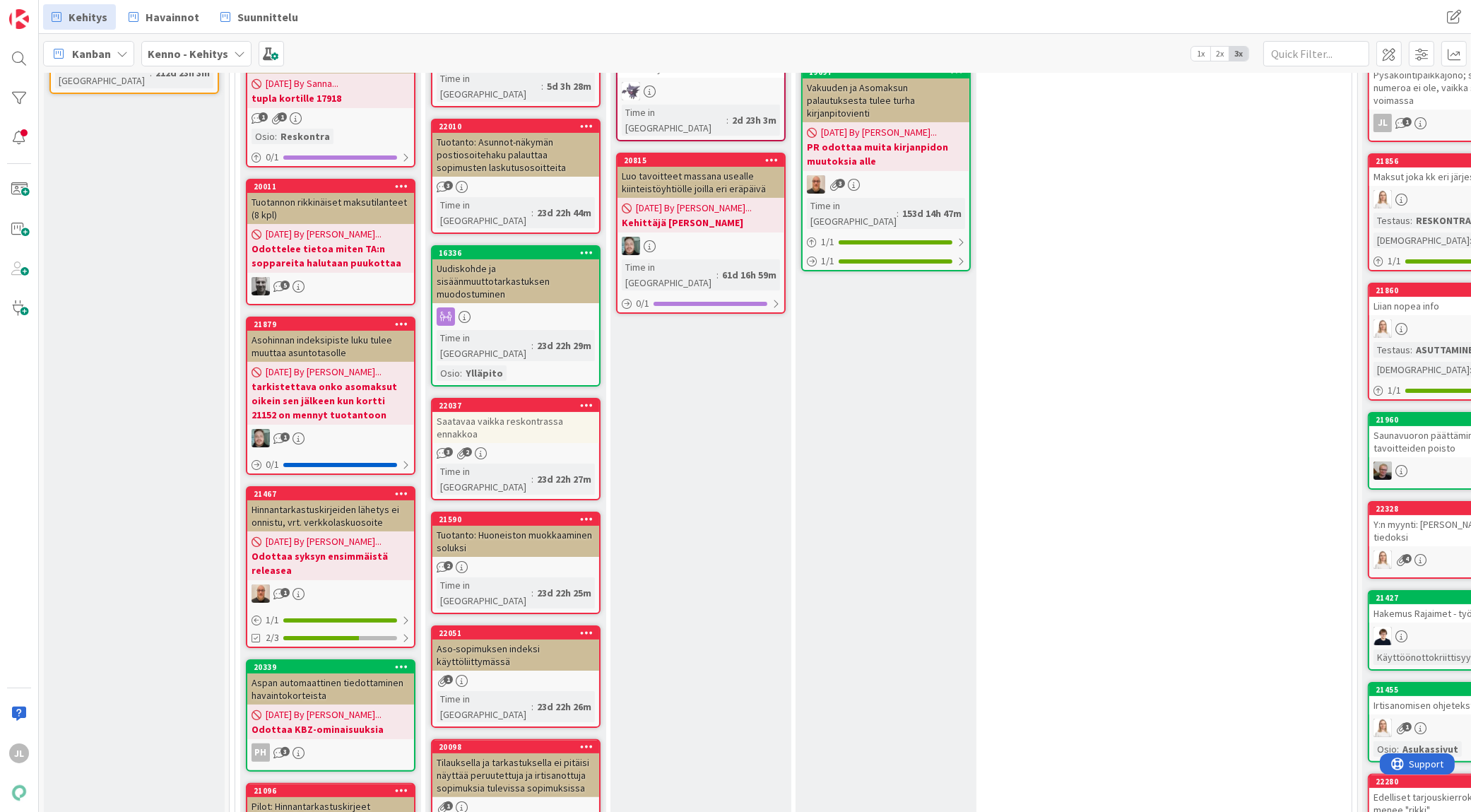
scroll to position [354, 0]
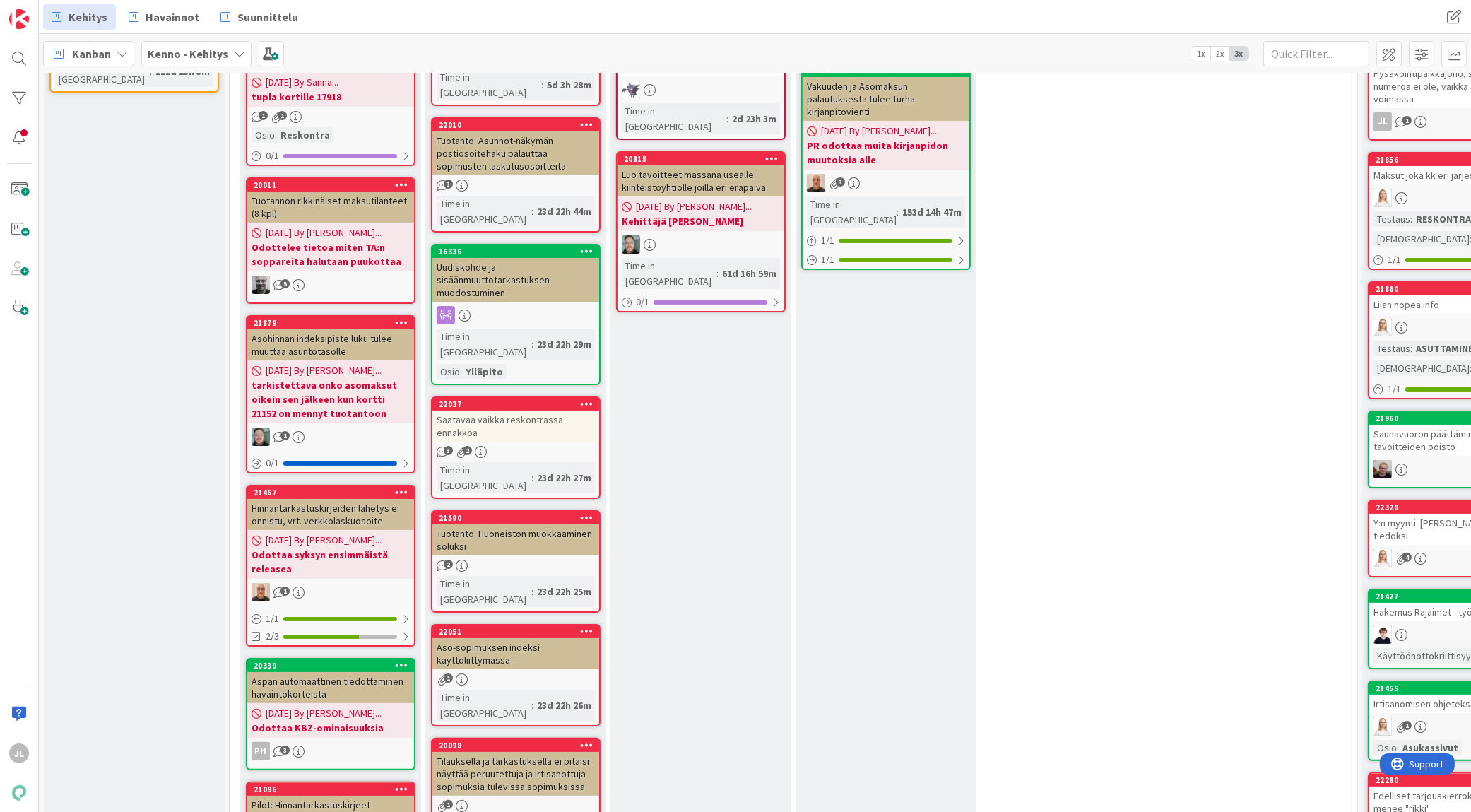
click at [550, 524] on div "Tuotanto: Huoneiston muokkaaminen soluksi" at bounding box center [516, 540] width 167 height 31
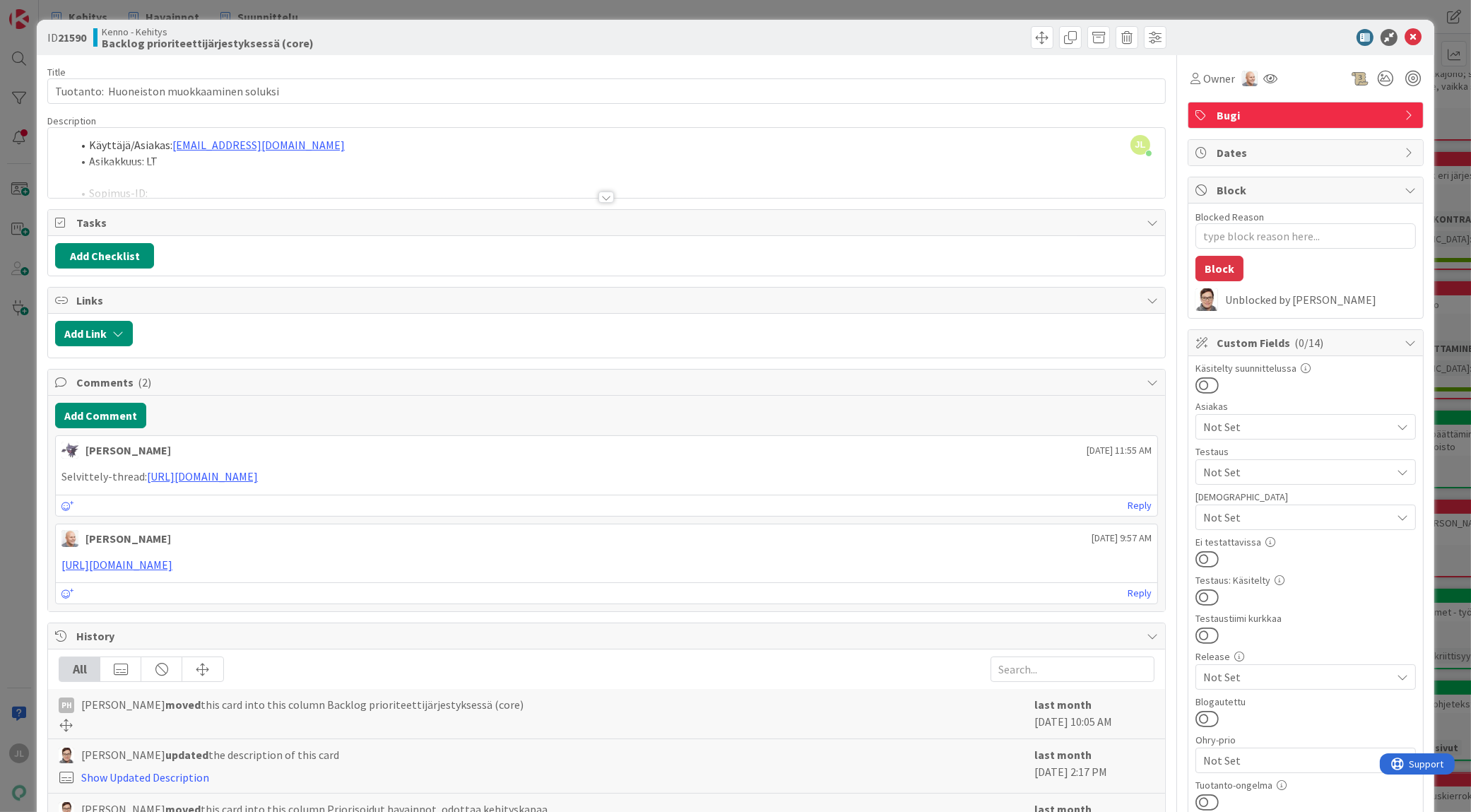
click at [545, 163] on div at bounding box center [606, 180] width 1117 height 36
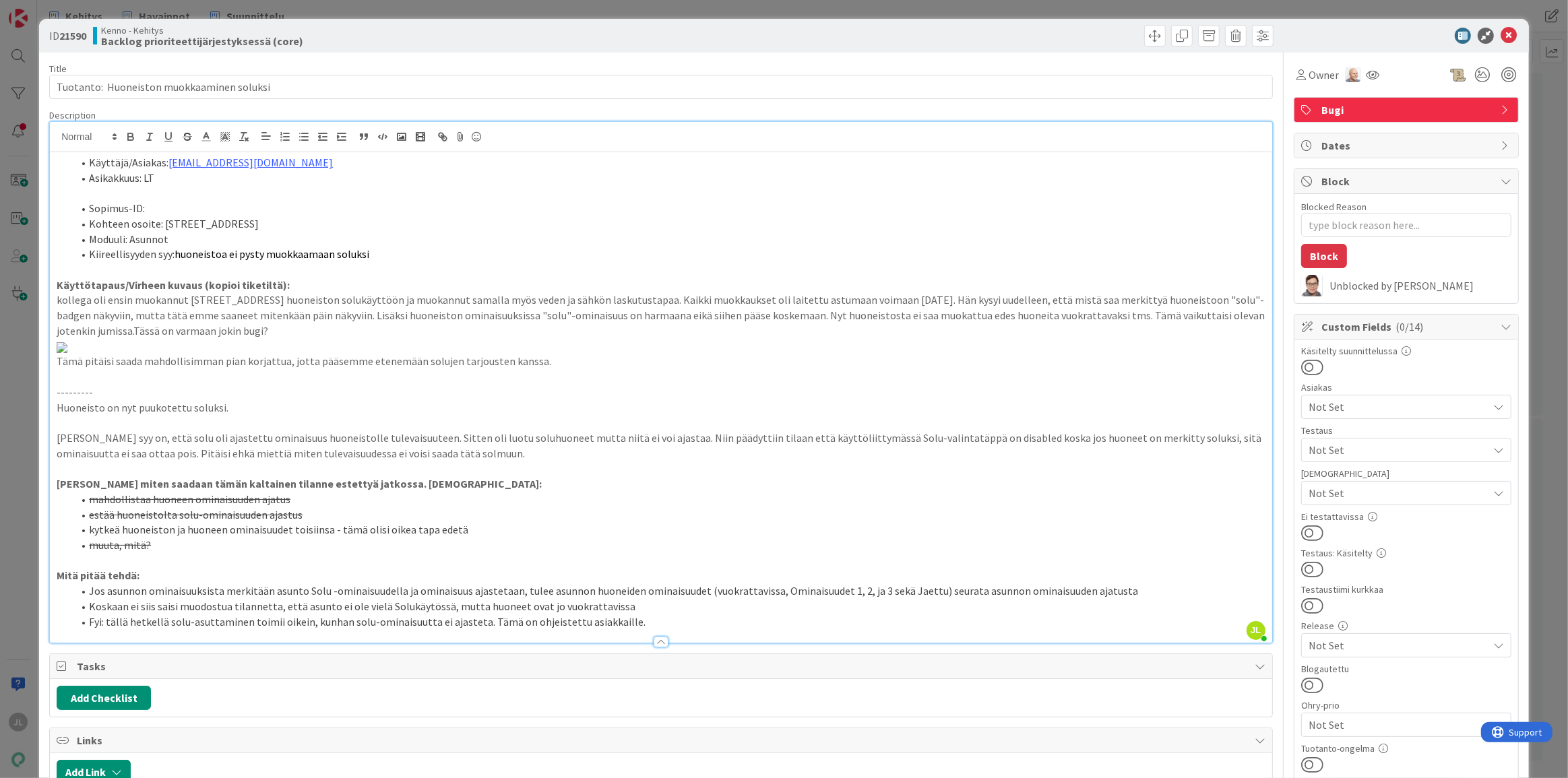
type textarea "x"
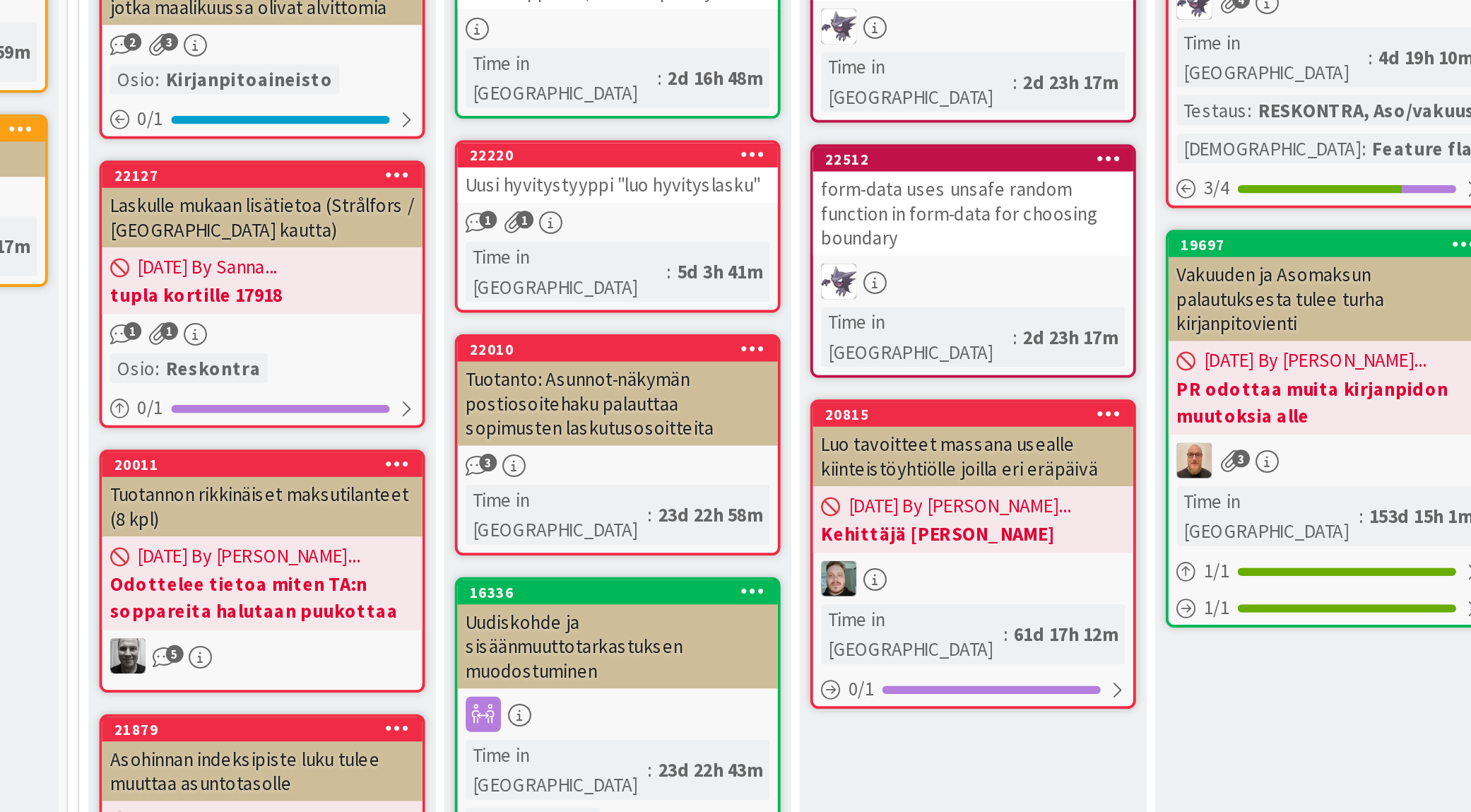
scroll to position [165, 0]
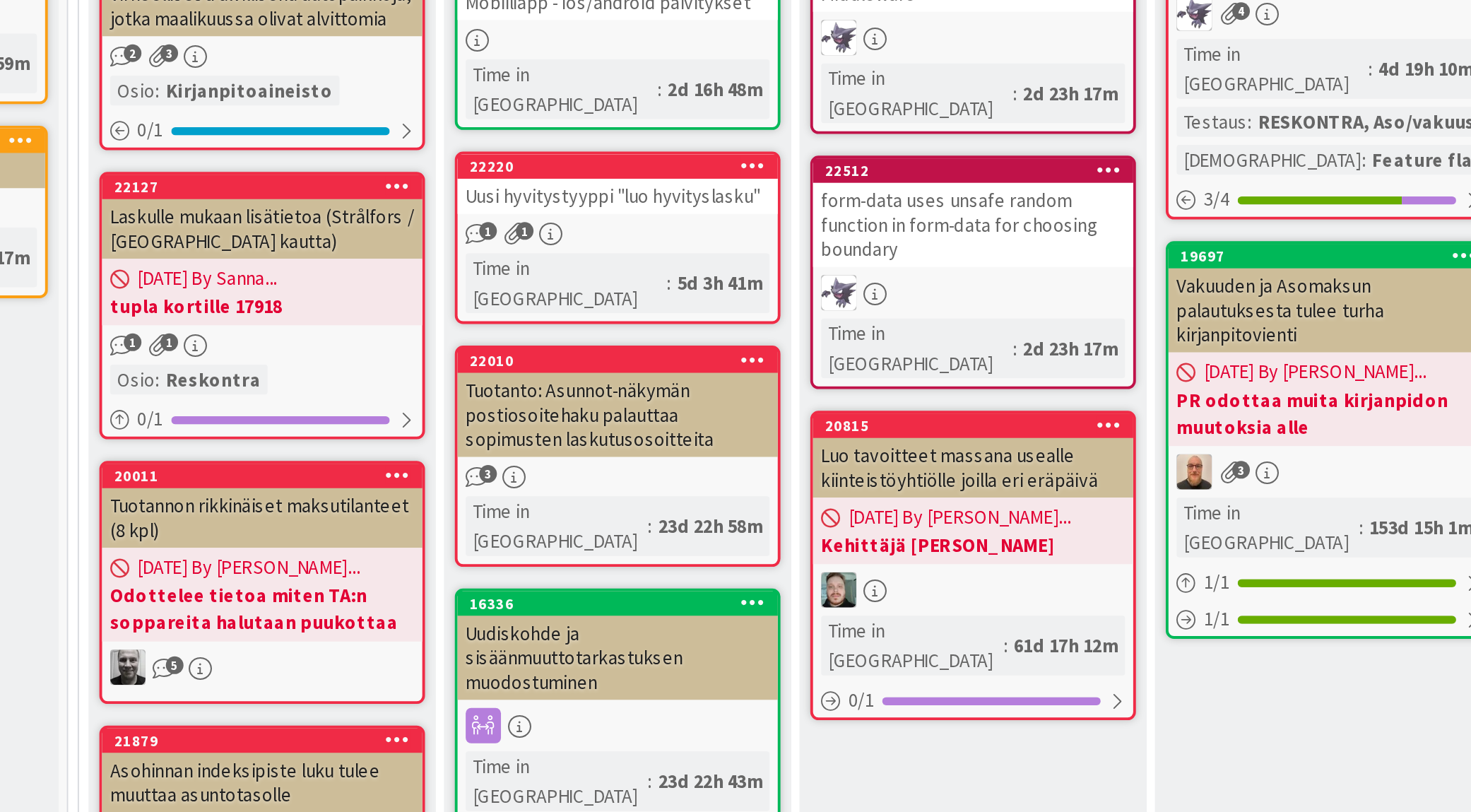
click at [500, 319] on div "Tuotanto: Asunnot-näkymän postiosoitehaku palauttaa sopimusten laskutusosoittei…" at bounding box center [516, 341] width 167 height 44
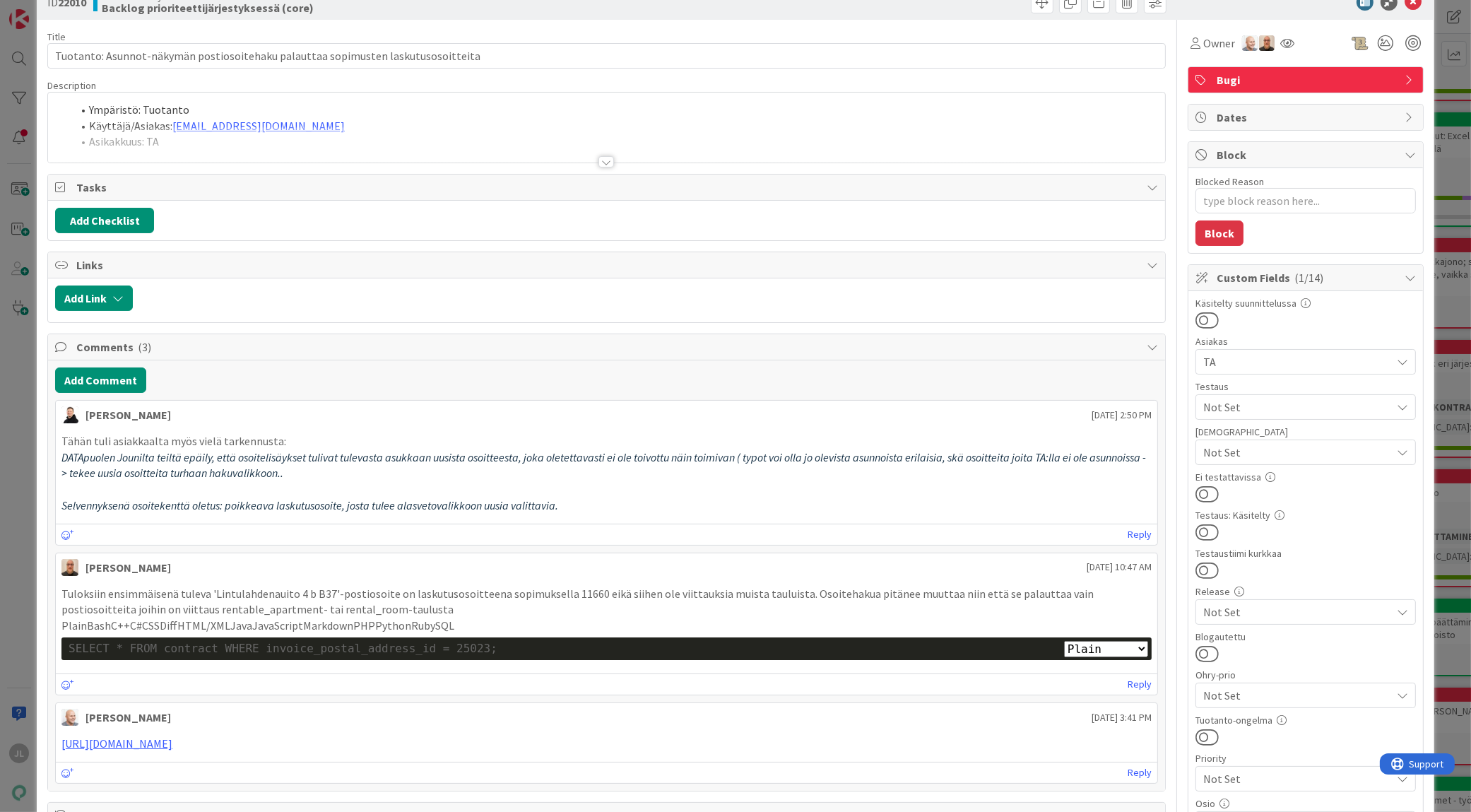
scroll to position [35, 0]
click at [435, 142] on div at bounding box center [606, 145] width 1117 height 36
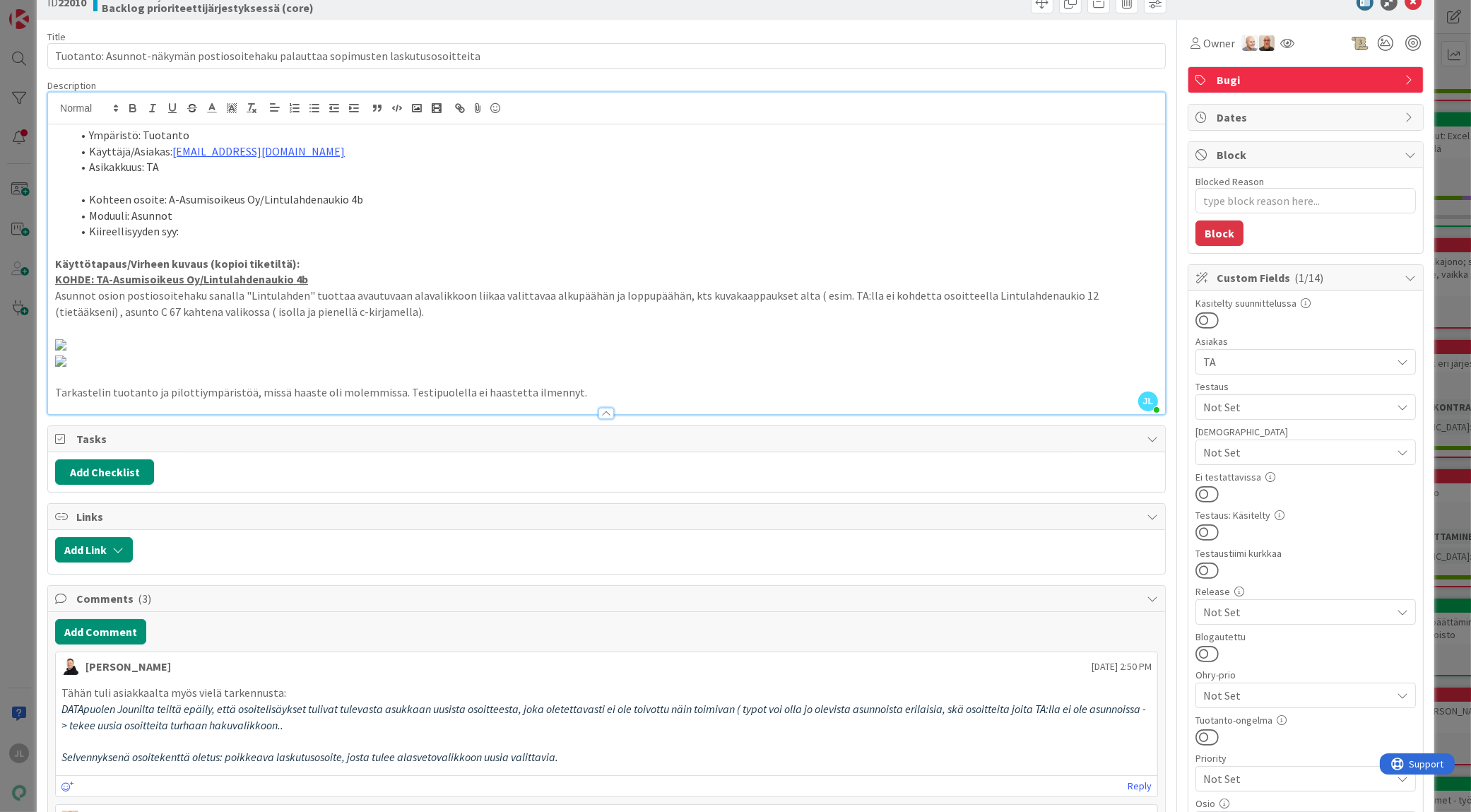
scroll to position [0, 0]
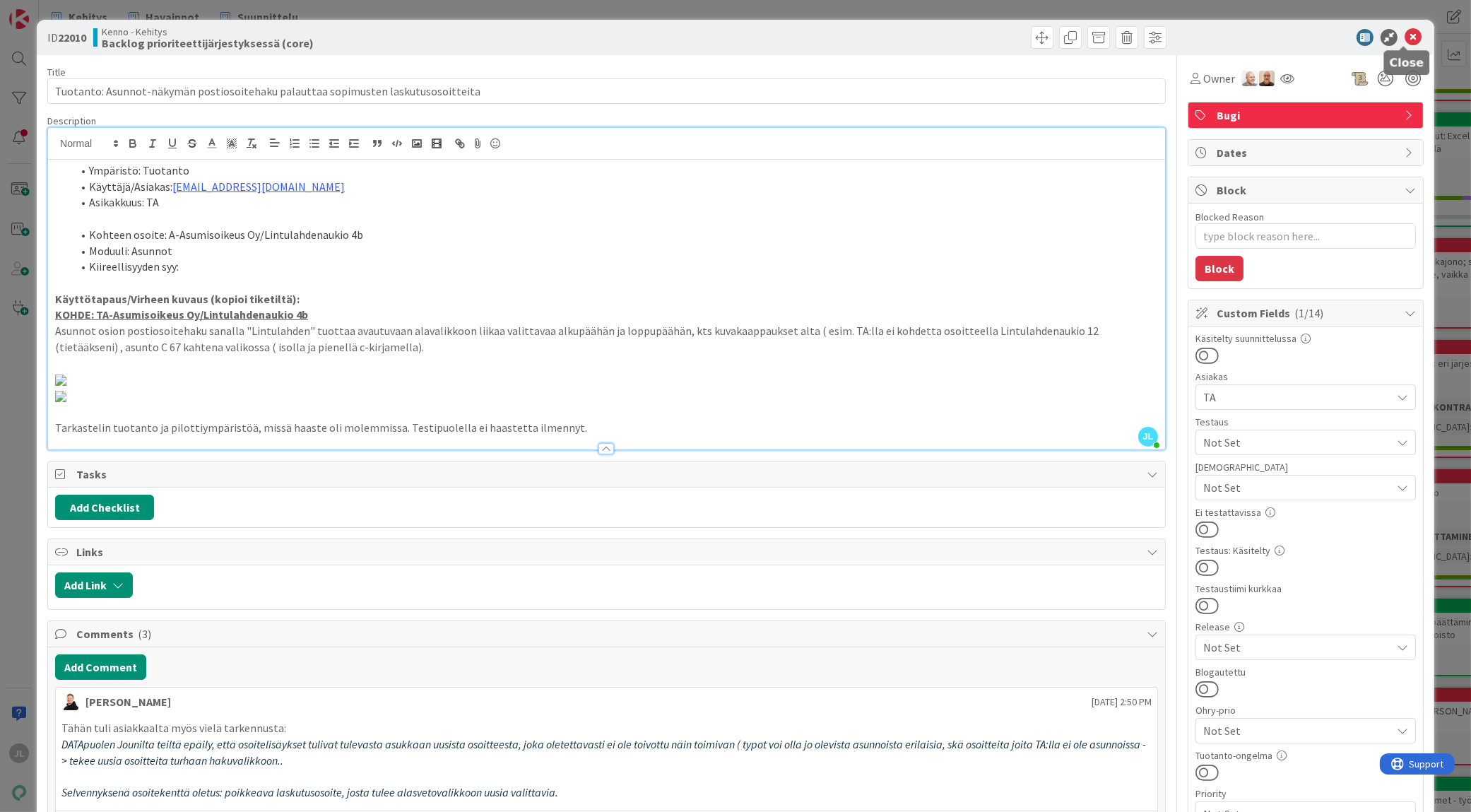
click at [1404, 30] on icon at bounding box center [1413, 38] width 17 height 17
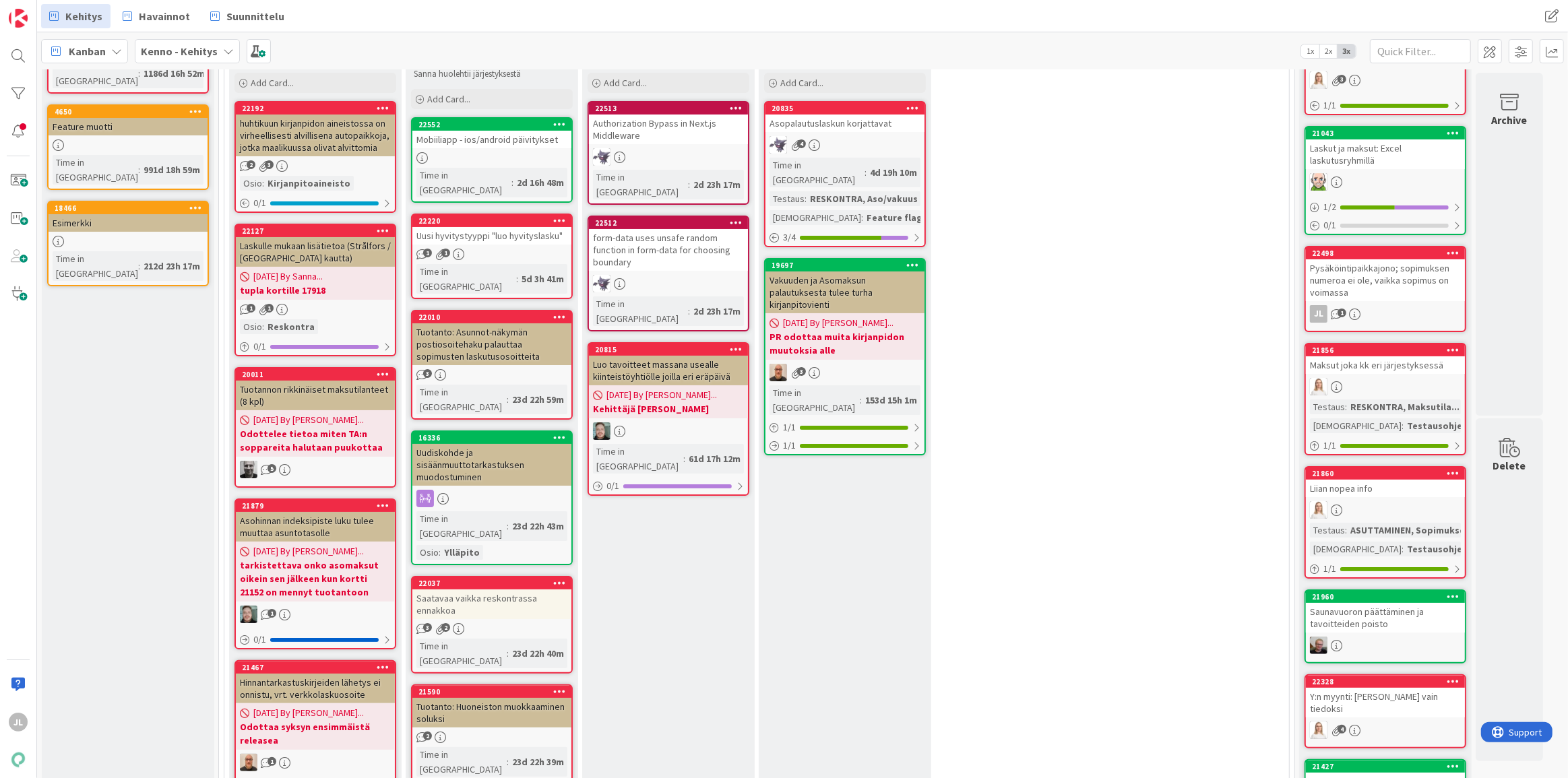
scroll to position [122, 0]
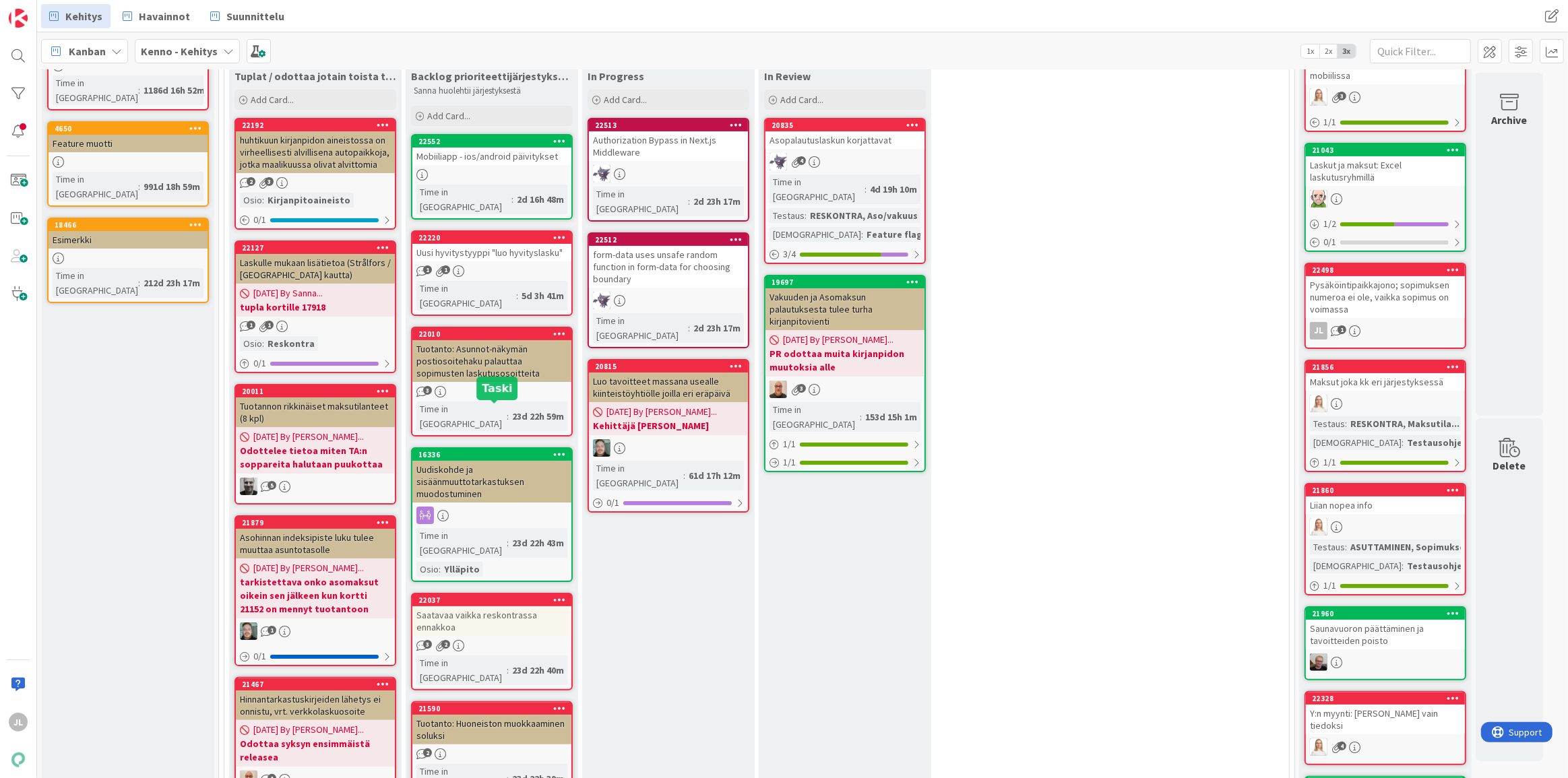
click at [521, 448] on div "16336" at bounding box center [492, 454] width 159 height 12
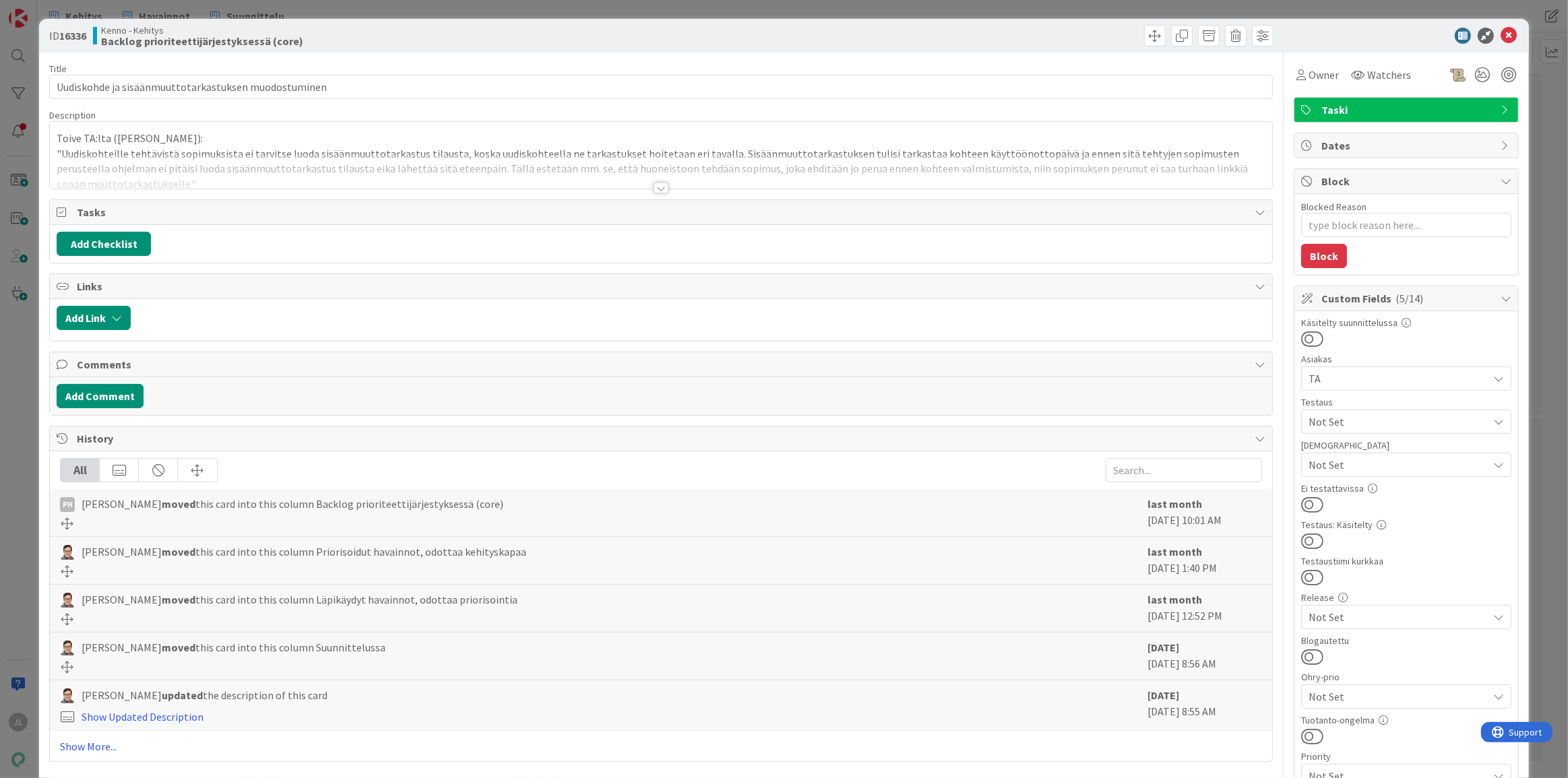
click at [425, 166] on div at bounding box center [661, 172] width 1222 height 34
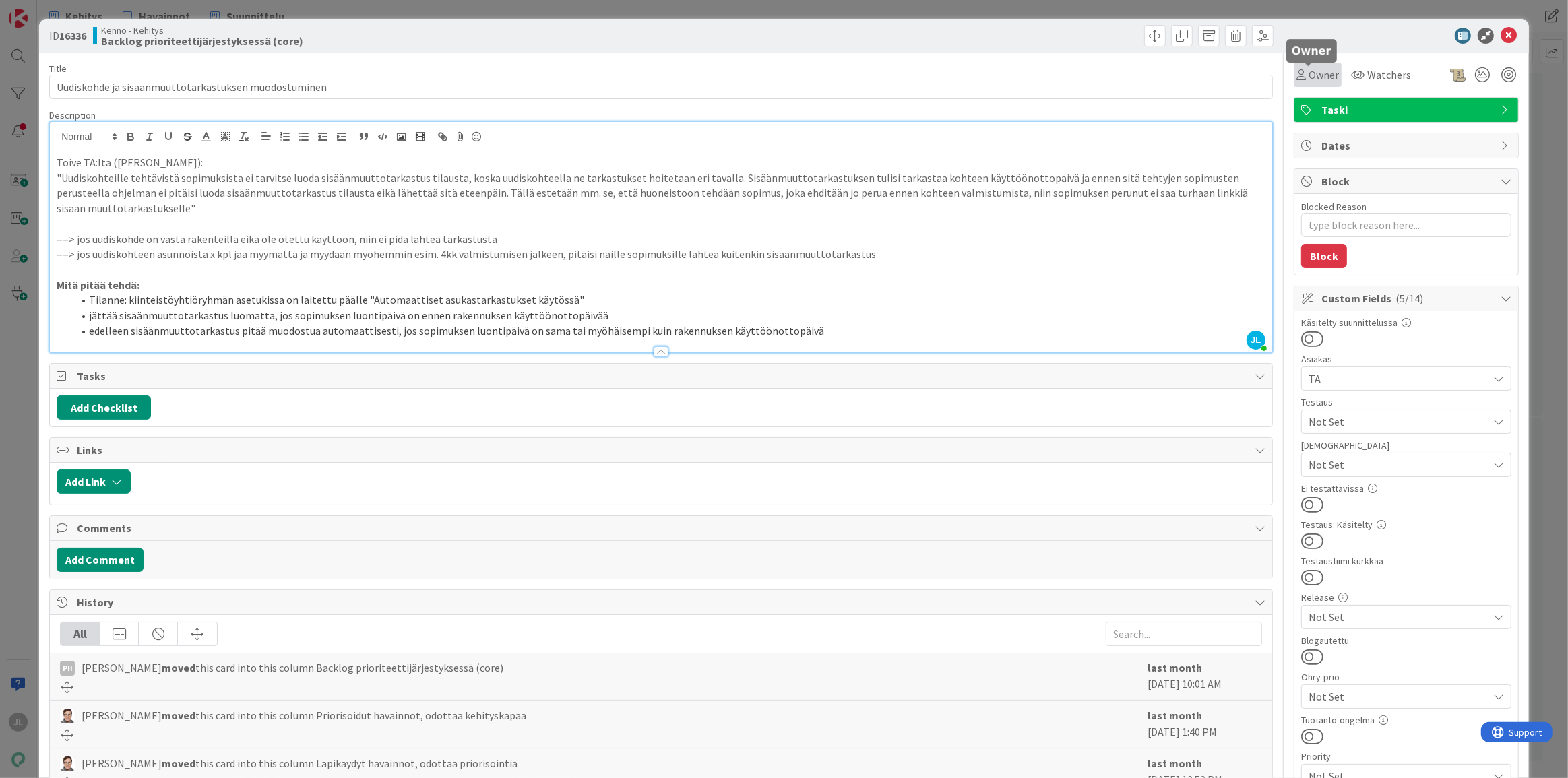
click at [1296, 73] on icon at bounding box center [1301, 75] width 10 height 10
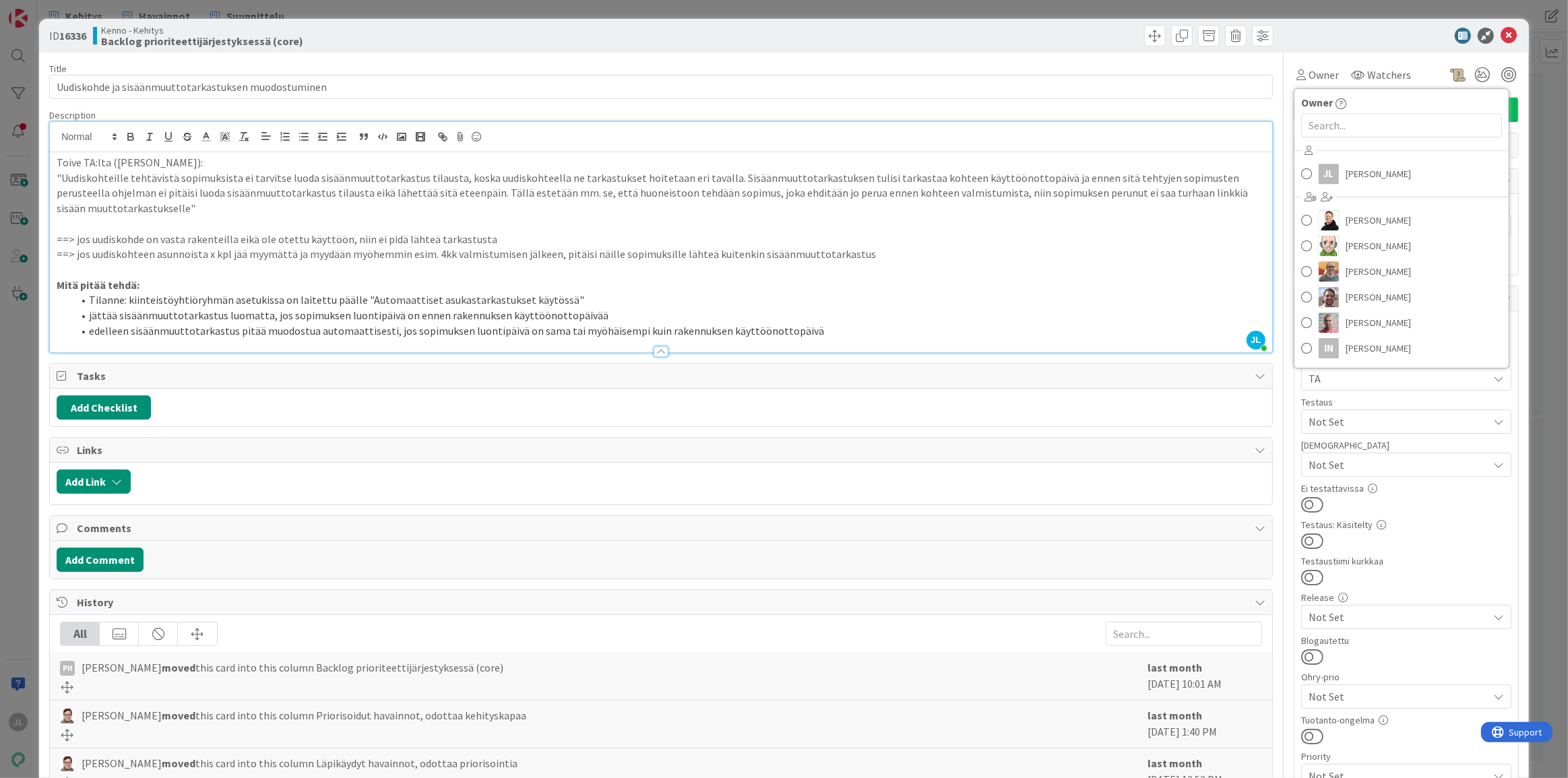
click at [319, 232] on p "==> jos uudiskohde on vasta rakenteilla eikä ole otettu käyttöön, niin ei pidä …" at bounding box center [661, 239] width 1209 height 16
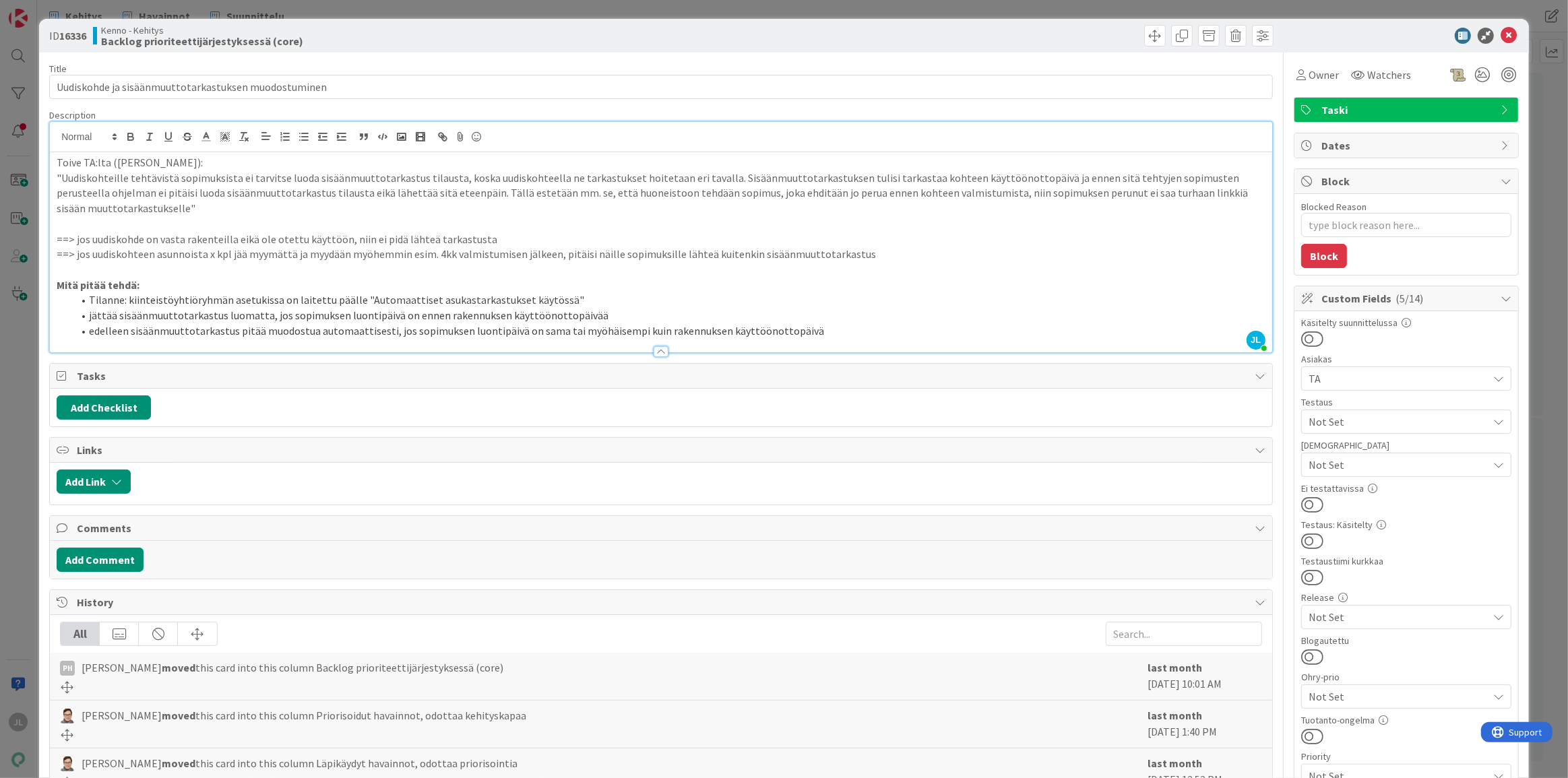
scroll to position [184, 0]
drag, startPoint x: 275, startPoint y: 296, endPoint x: 127, endPoint y: 298, distance: 148.0
click at [127, 298] on li "Tilanne: kiinteistöyhtiöryhmän asetukissa on laitettu päälle " Automaattiset as…" at bounding box center [669, 300] width 1193 height 16
copy li "kiinteistöyhtiöryhmän asetukissa"
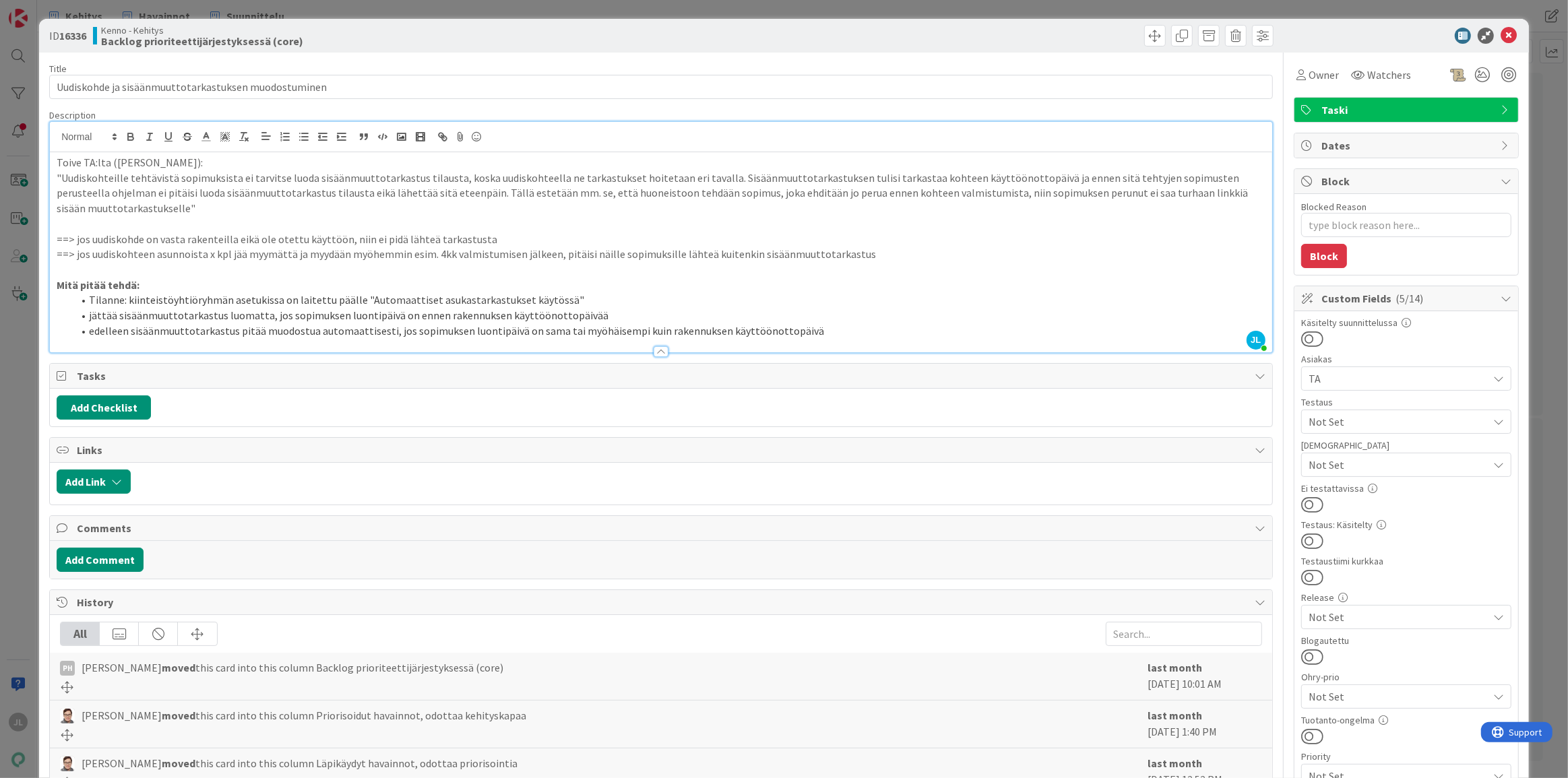
click at [172, 759] on b "moved" at bounding box center [178, 763] width 34 height 13
click at [1320, 75] on span "Owner" at bounding box center [1324, 75] width 31 height 16
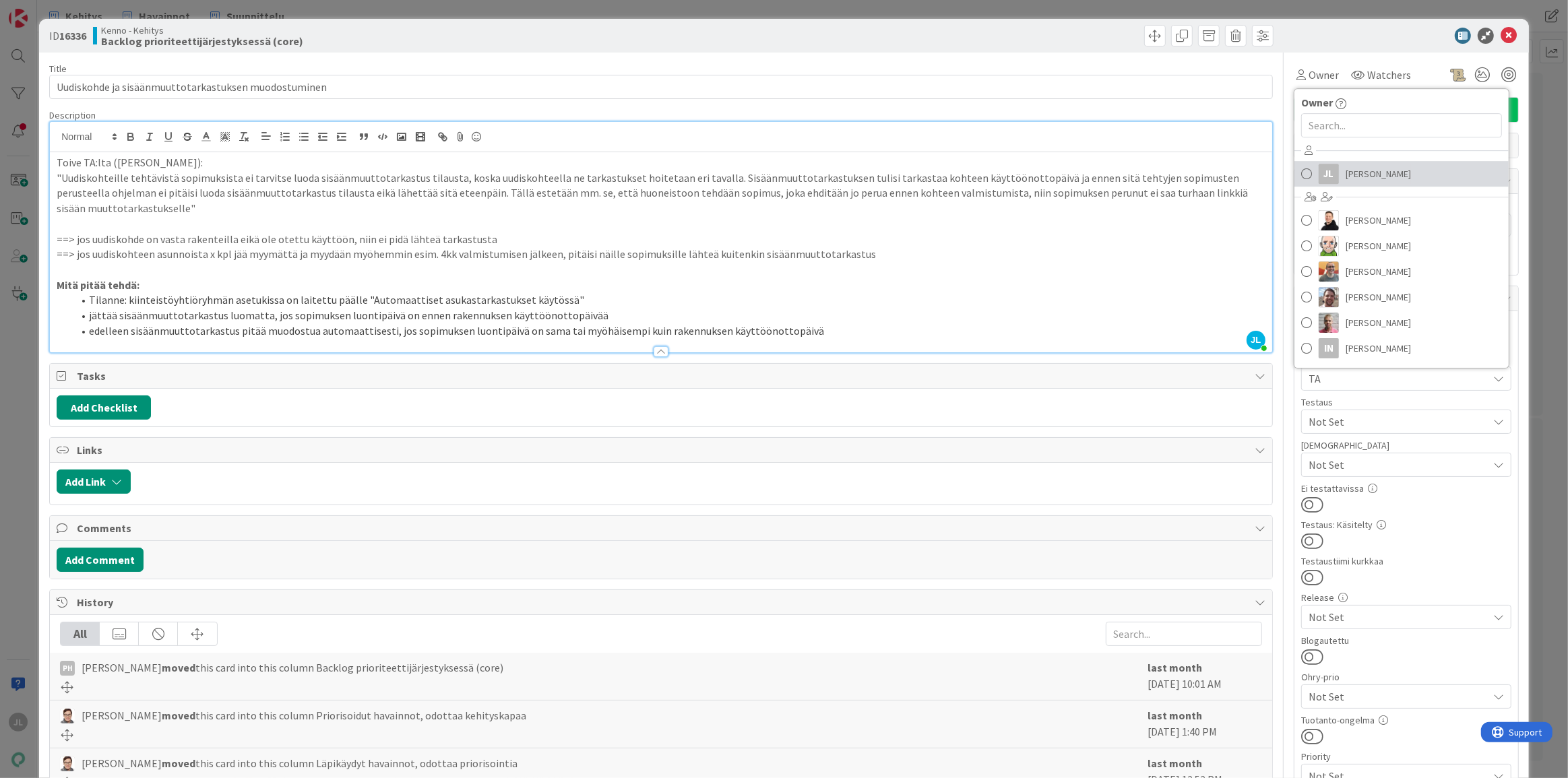
click at [1352, 163] on span "Jyri Laine" at bounding box center [1378, 173] width 66 height 20
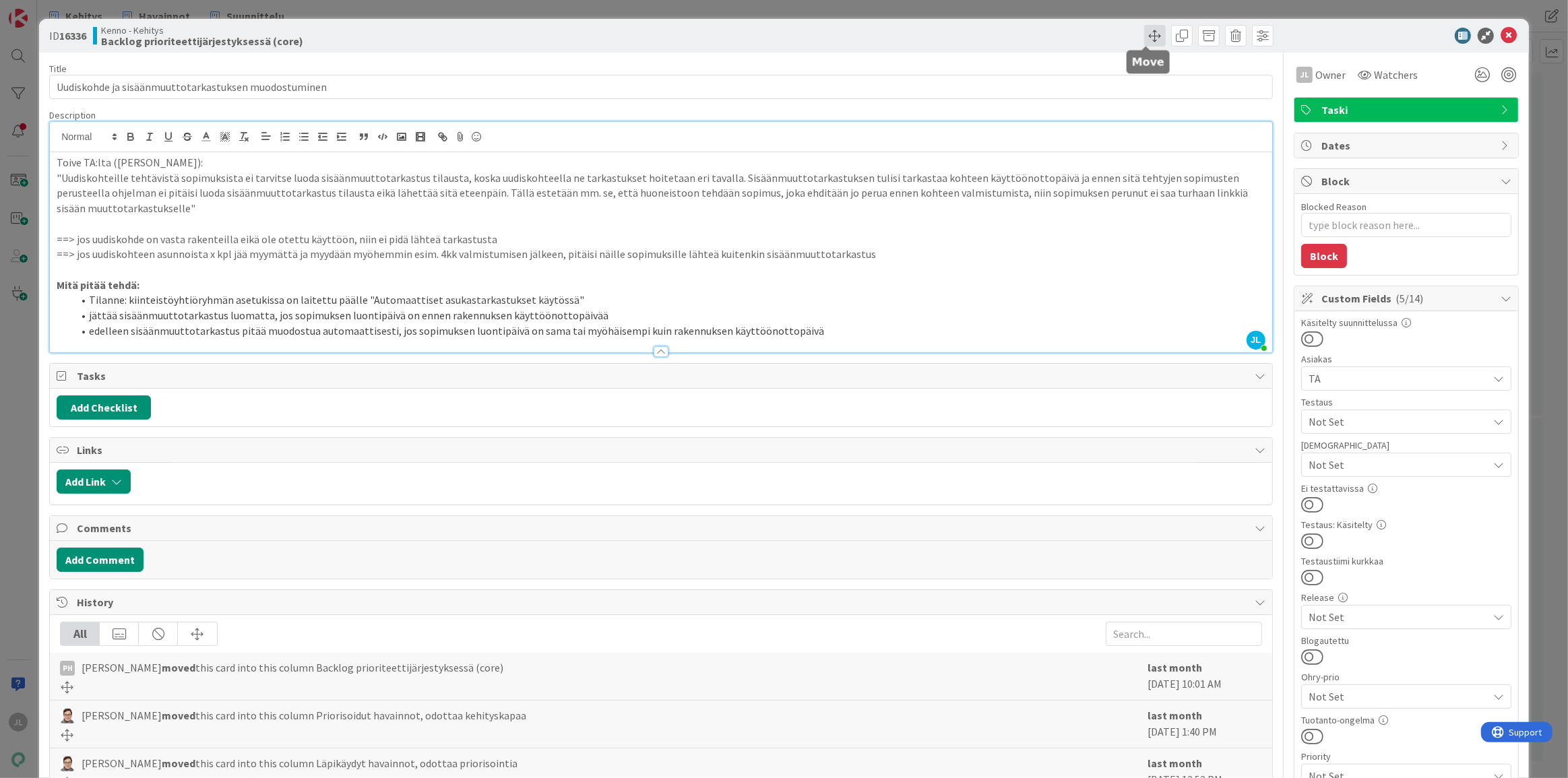
click at [1152, 34] on span at bounding box center [1155, 35] width 22 height 22
click at [1144, 36] on span at bounding box center [1155, 35] width 22 height 22
click at [1147, 40] on span at bounding box center [1155, 35] width 22 height 22
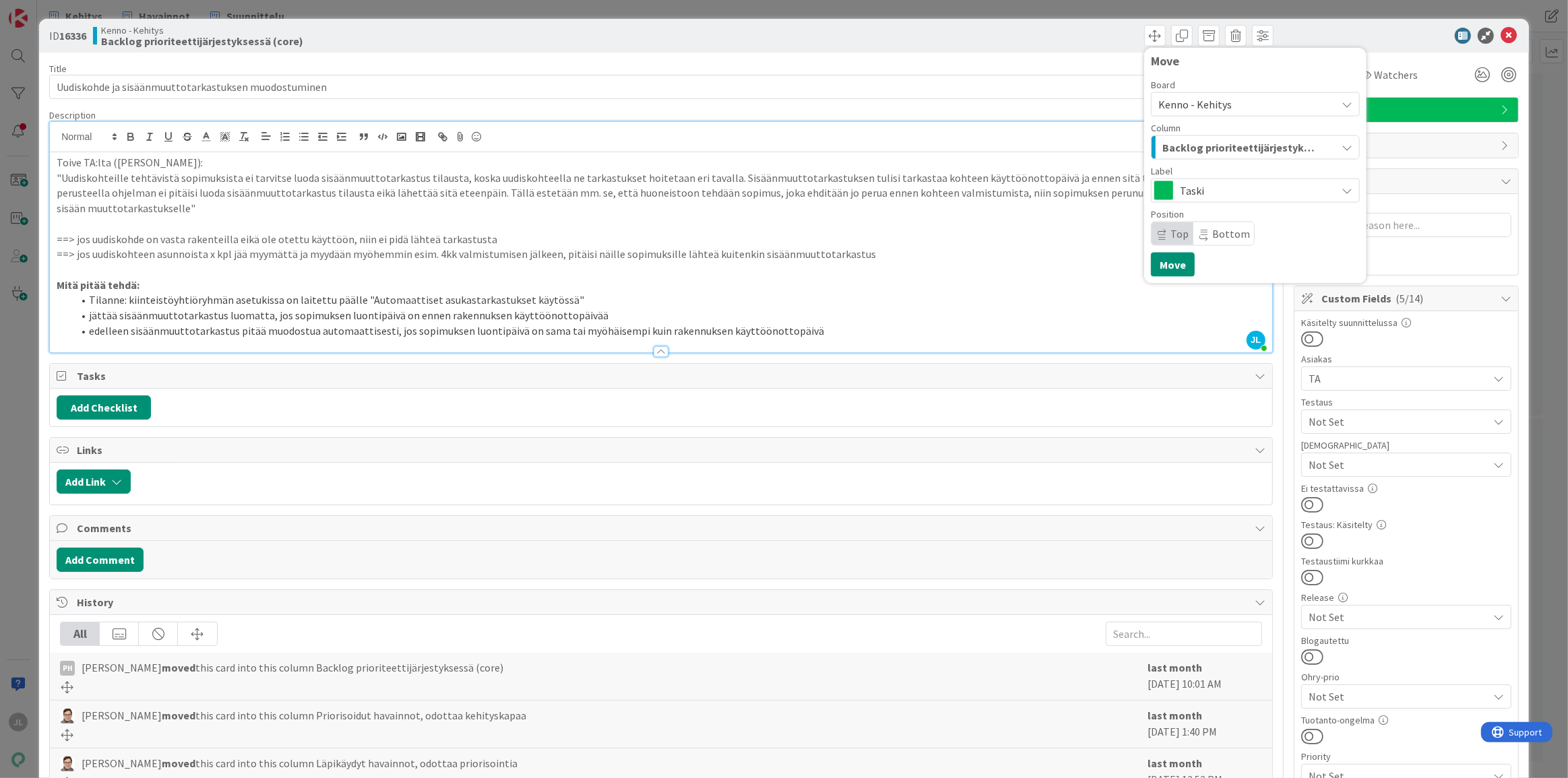
click at [1228, 141] on span "Backlog prioriteettijärjestyksessä (core)" at bounding box center [1240, 147] width 155 height 17
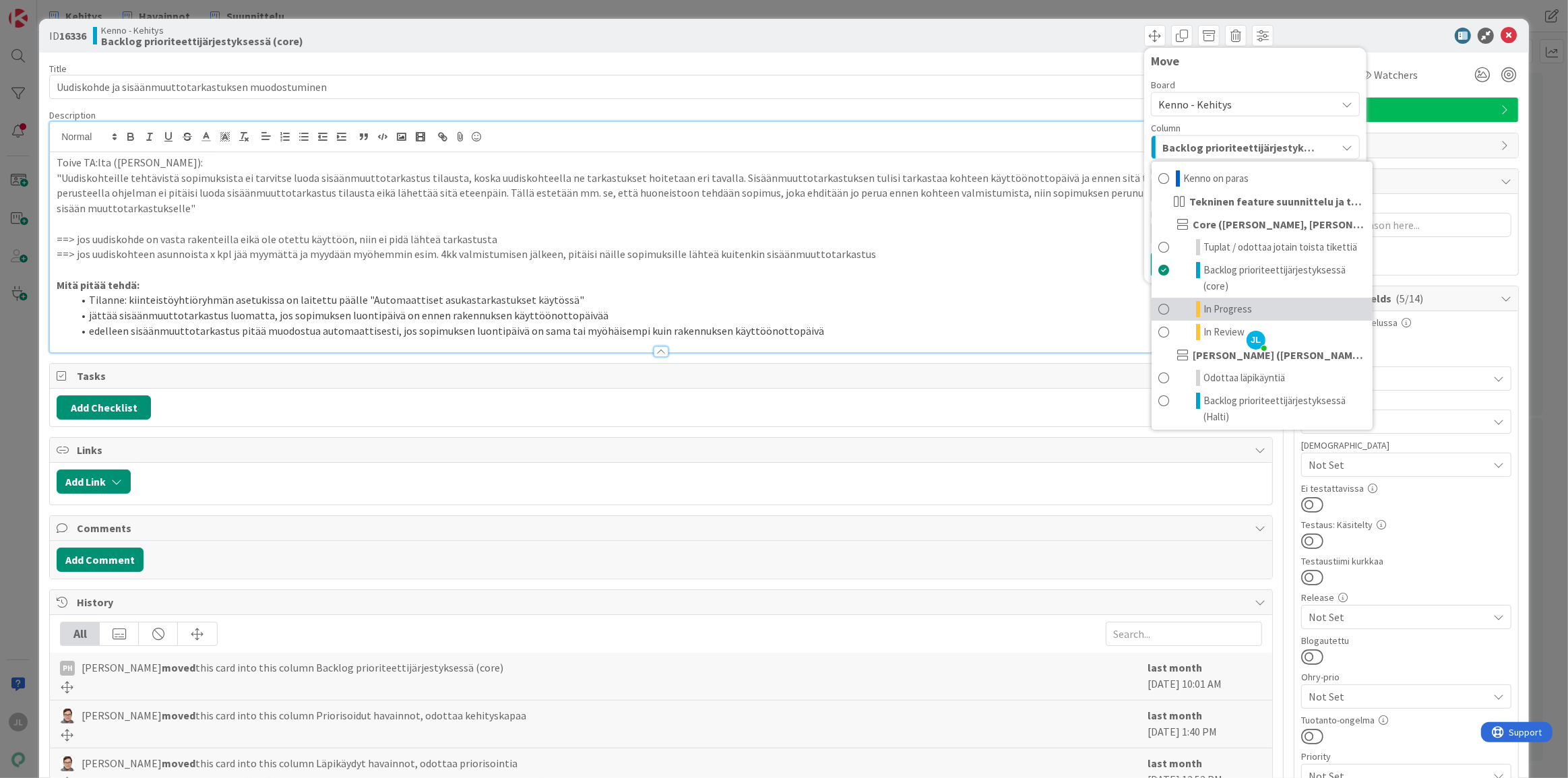
click at [1240, 306] on span "In Progress" at bounding box center [1228, 310] width 49 height 16
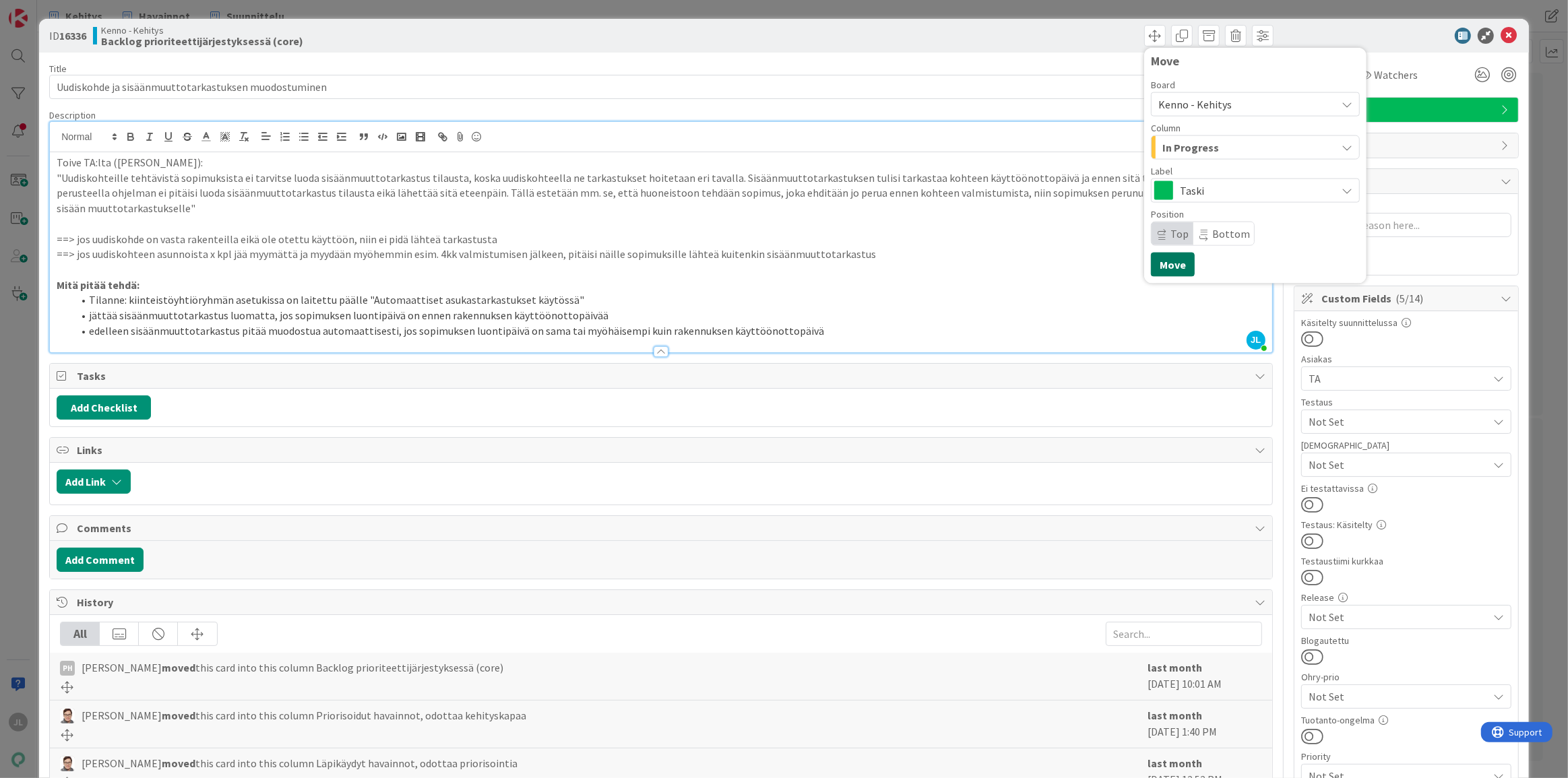
click at [1164, 269] on button "Move" at bounding box center [1172, 265] width 44 height 25
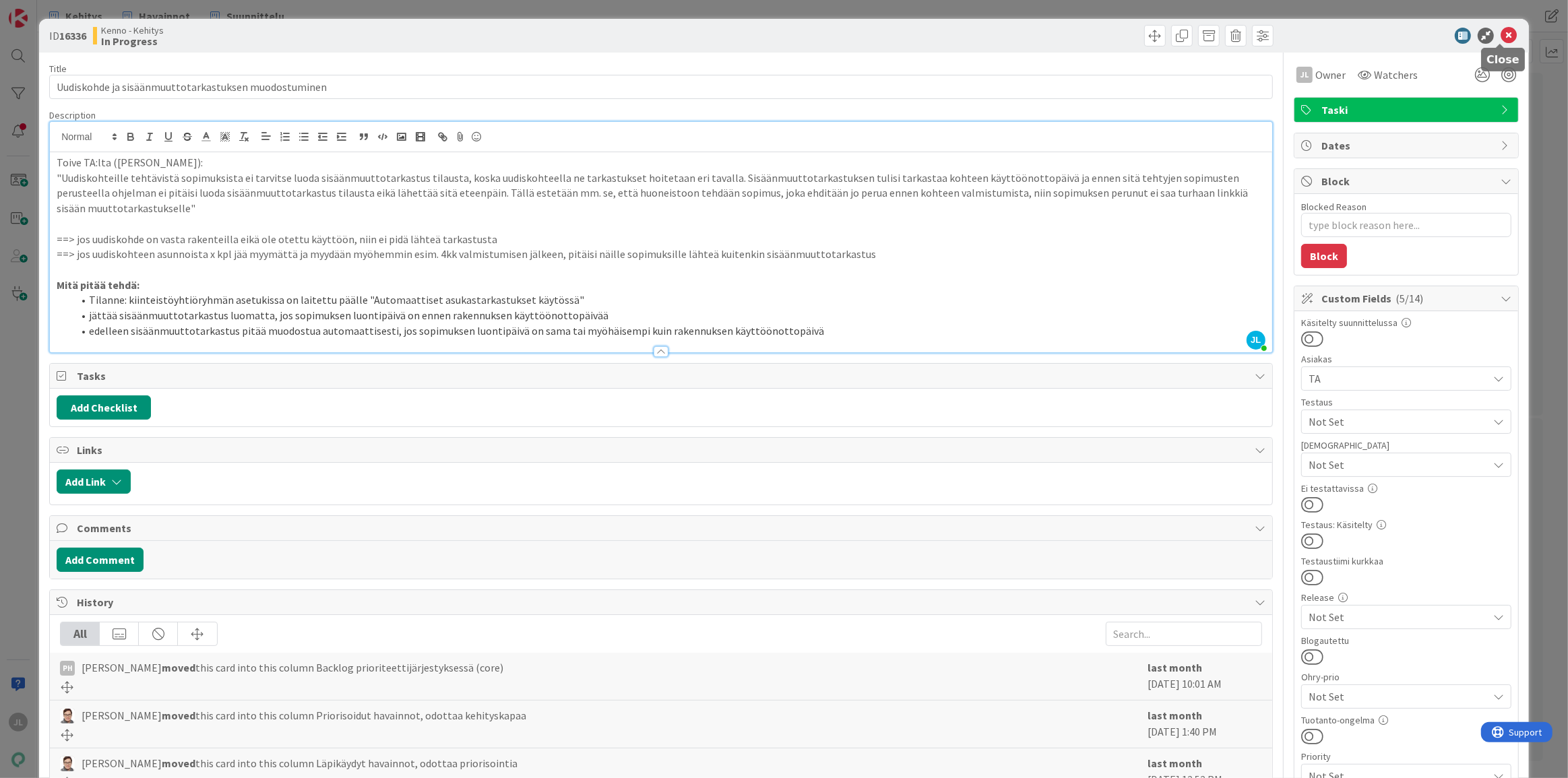
type textarea "x"
click at [1402, 34] on icon at bounding box center [1509, 36] width 16 height 16
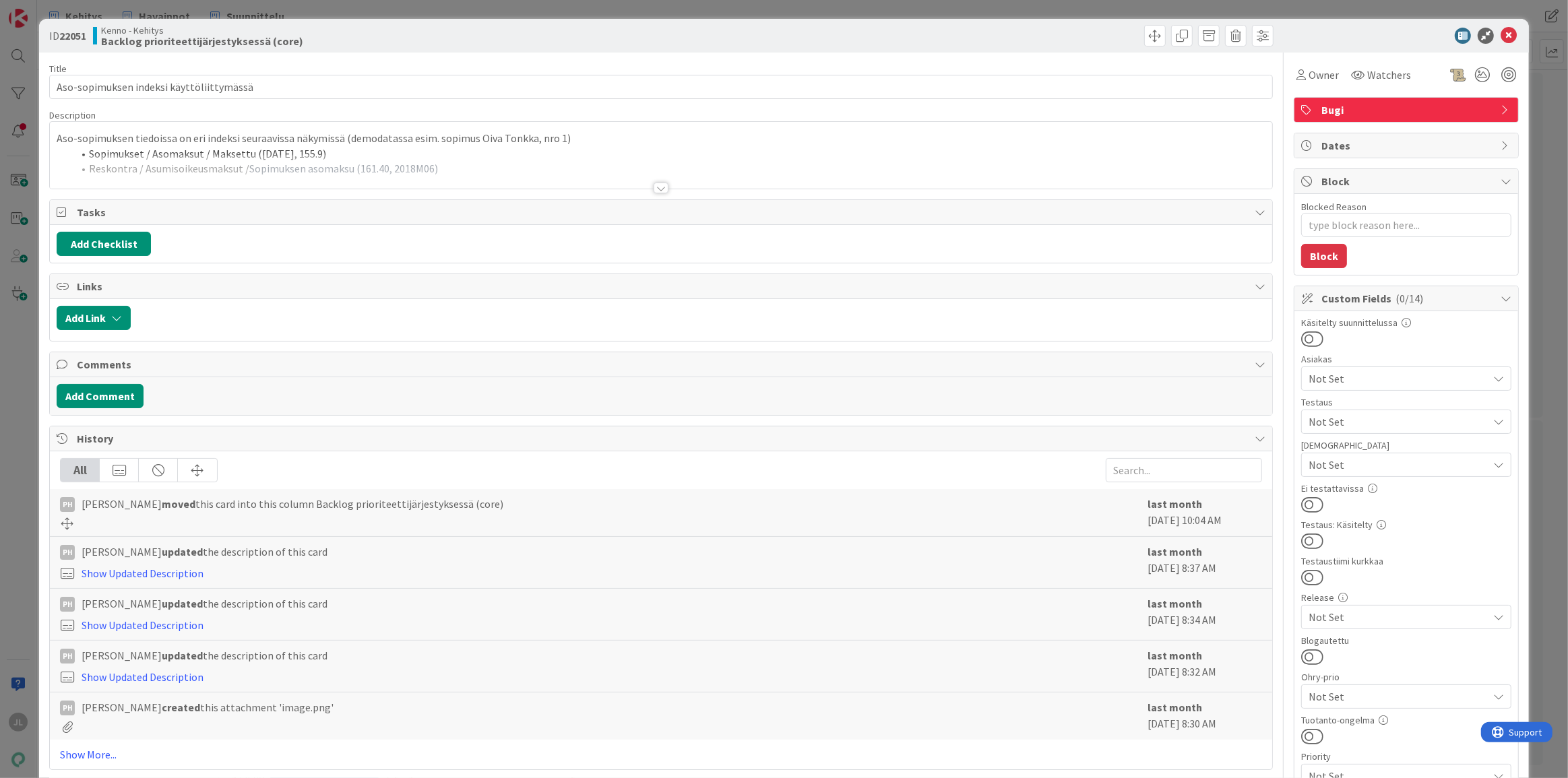
click at [573, 135] on p "Aso-sopimuksen tiedoissa on eri indeksi seuraavissa näkymissä (demodatassa esim…" at bounding box center [661, 138] width 1209 height 16
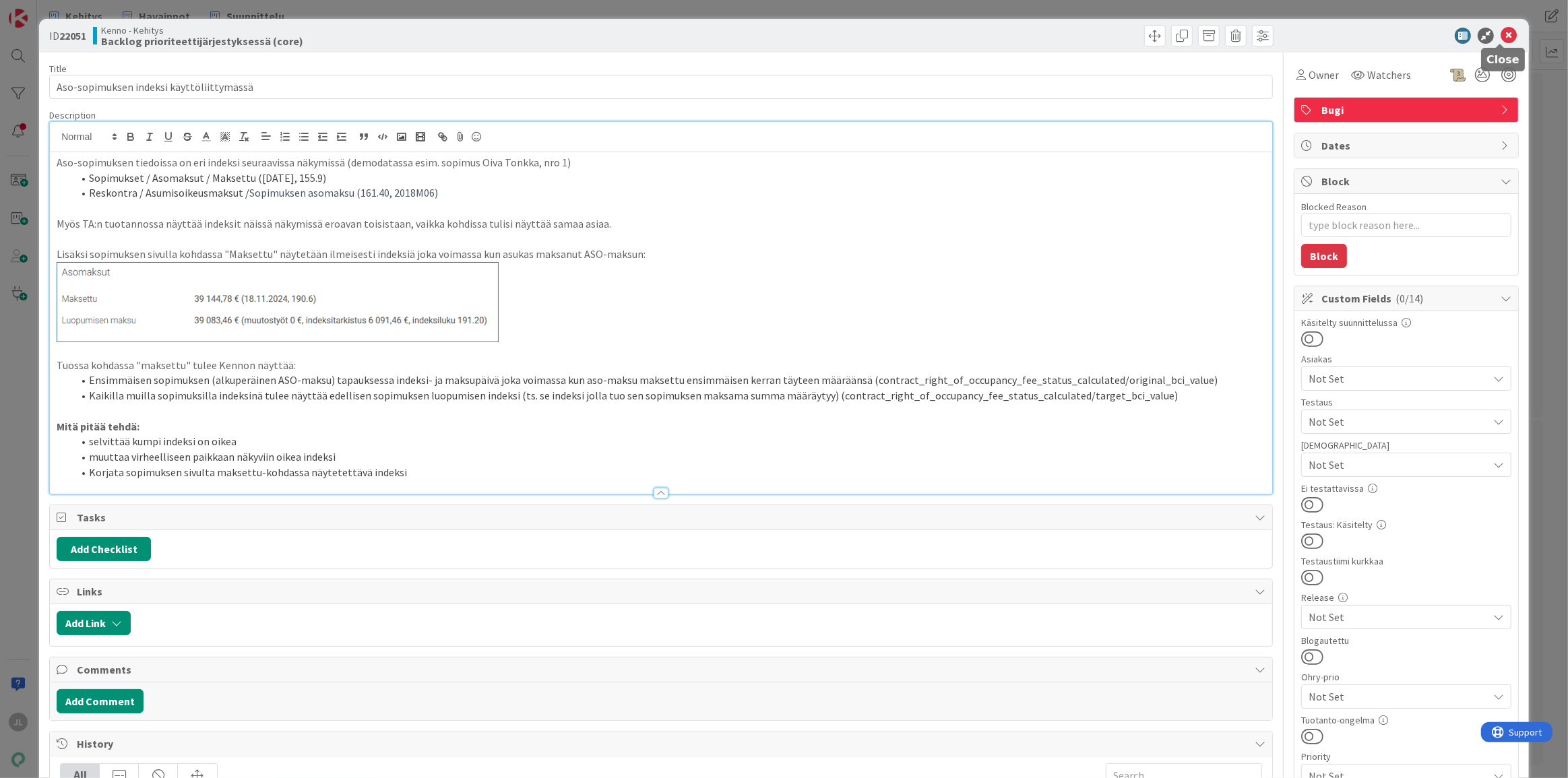
click at [1501, 40] on icon at bounding box center [1509, 36] width 16 height 16
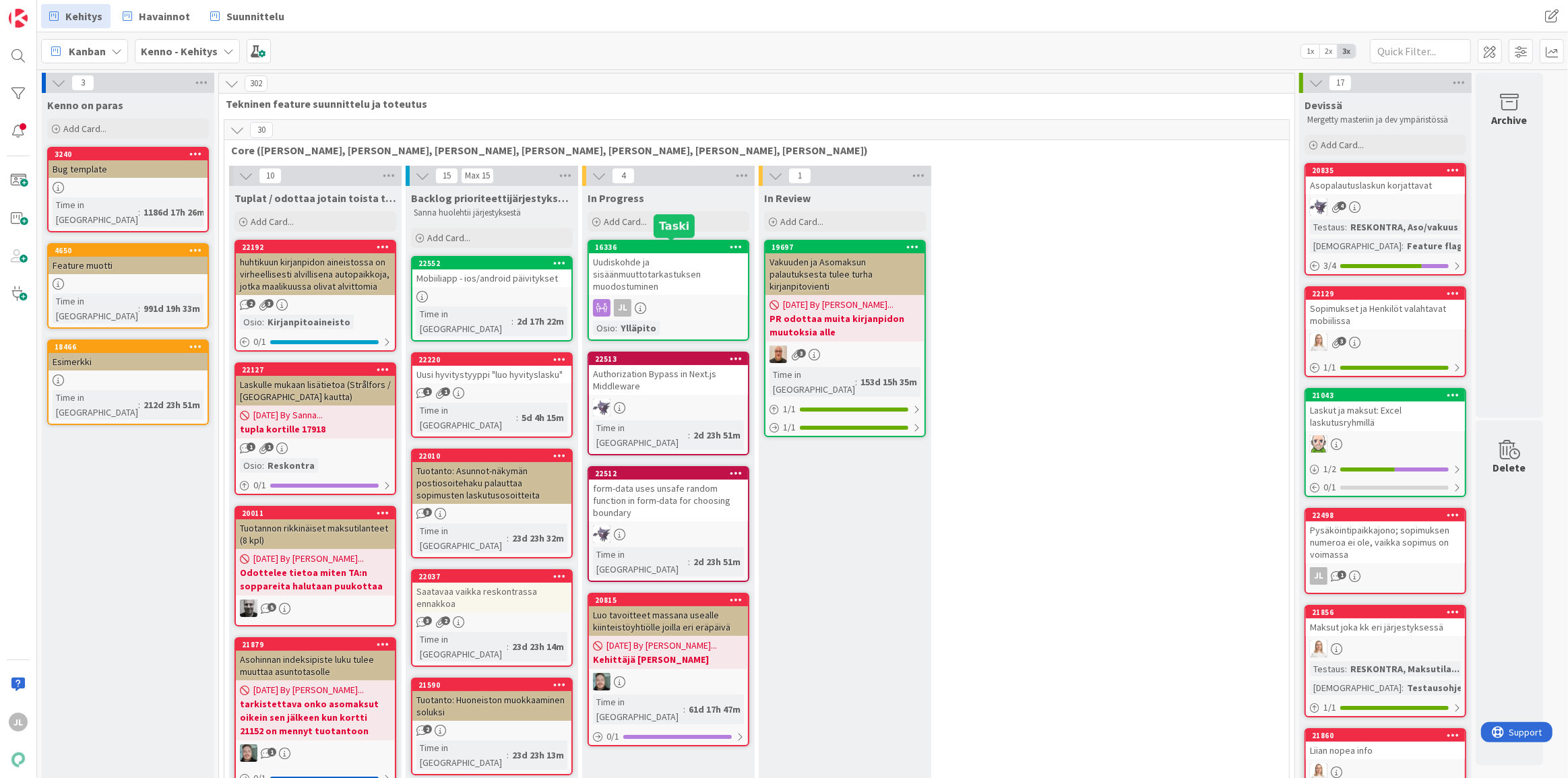
click at [675, 260] on div "Uudiskohde ja sisäänmuuttotarkastuksen muodostuminen" at bounding box center [668, 275] width 159 height 42
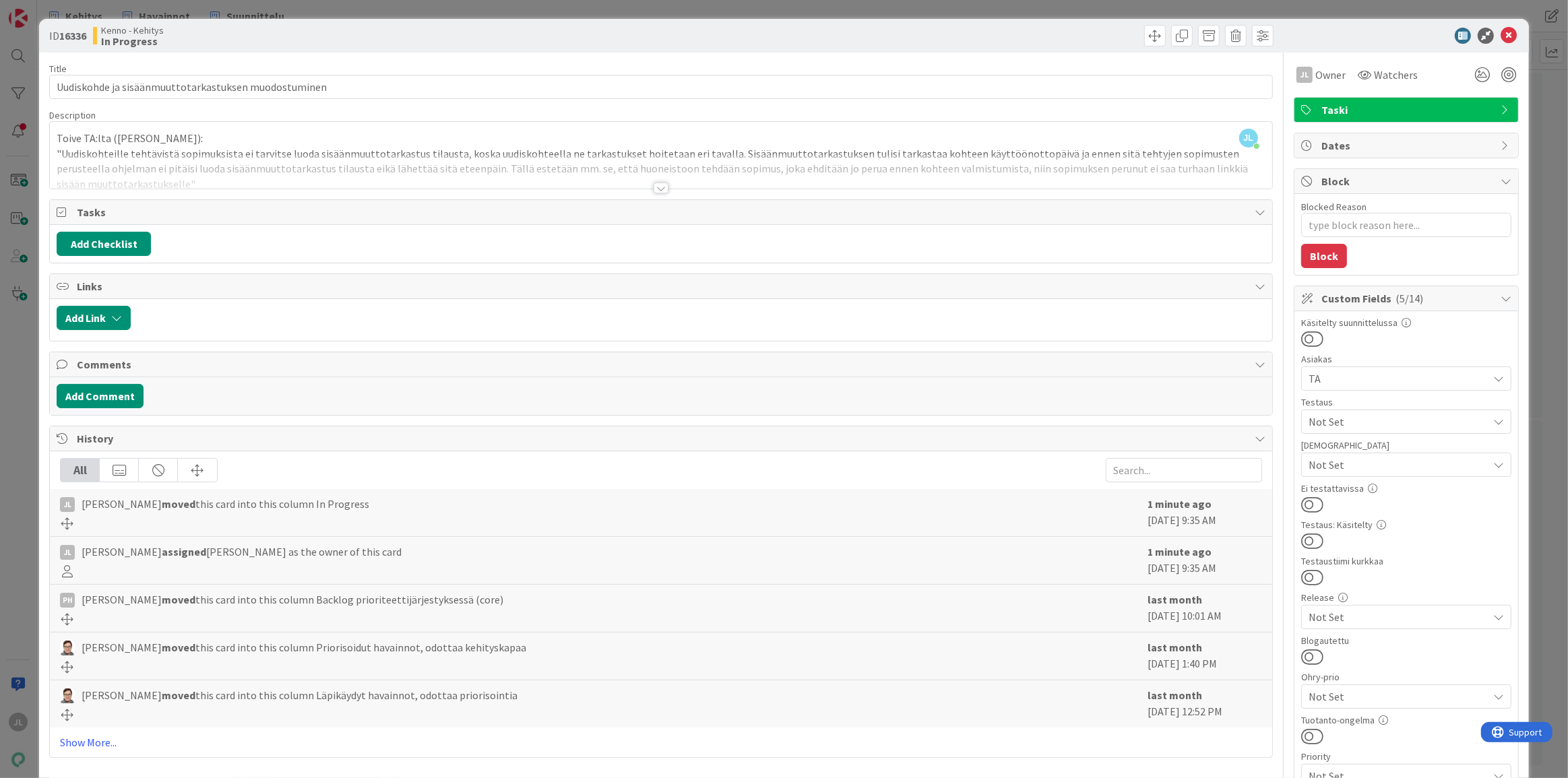
click at [525, 154] on div at bounding box center [661, 172] width 1222 height 34
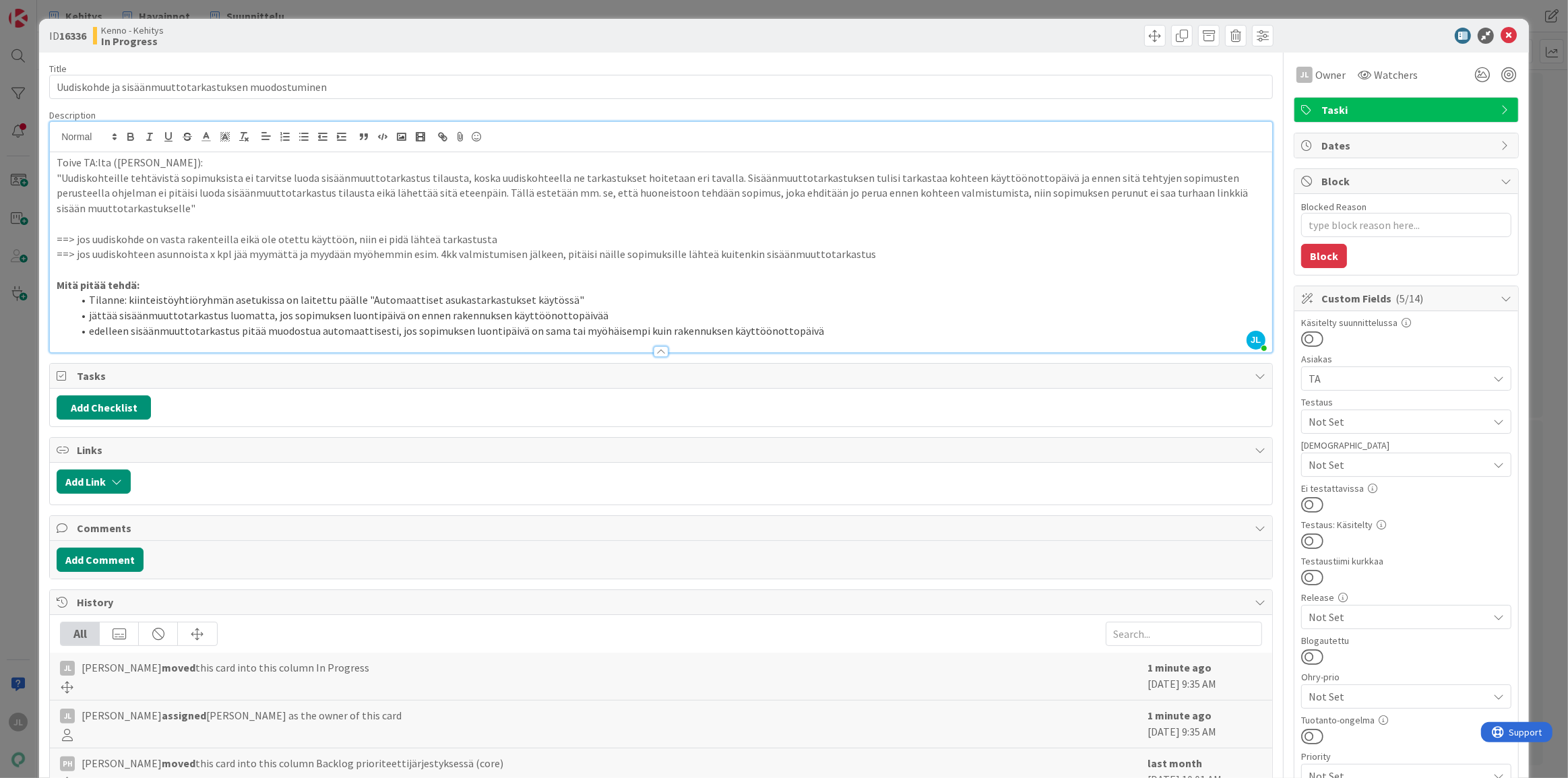
type textarea "x"
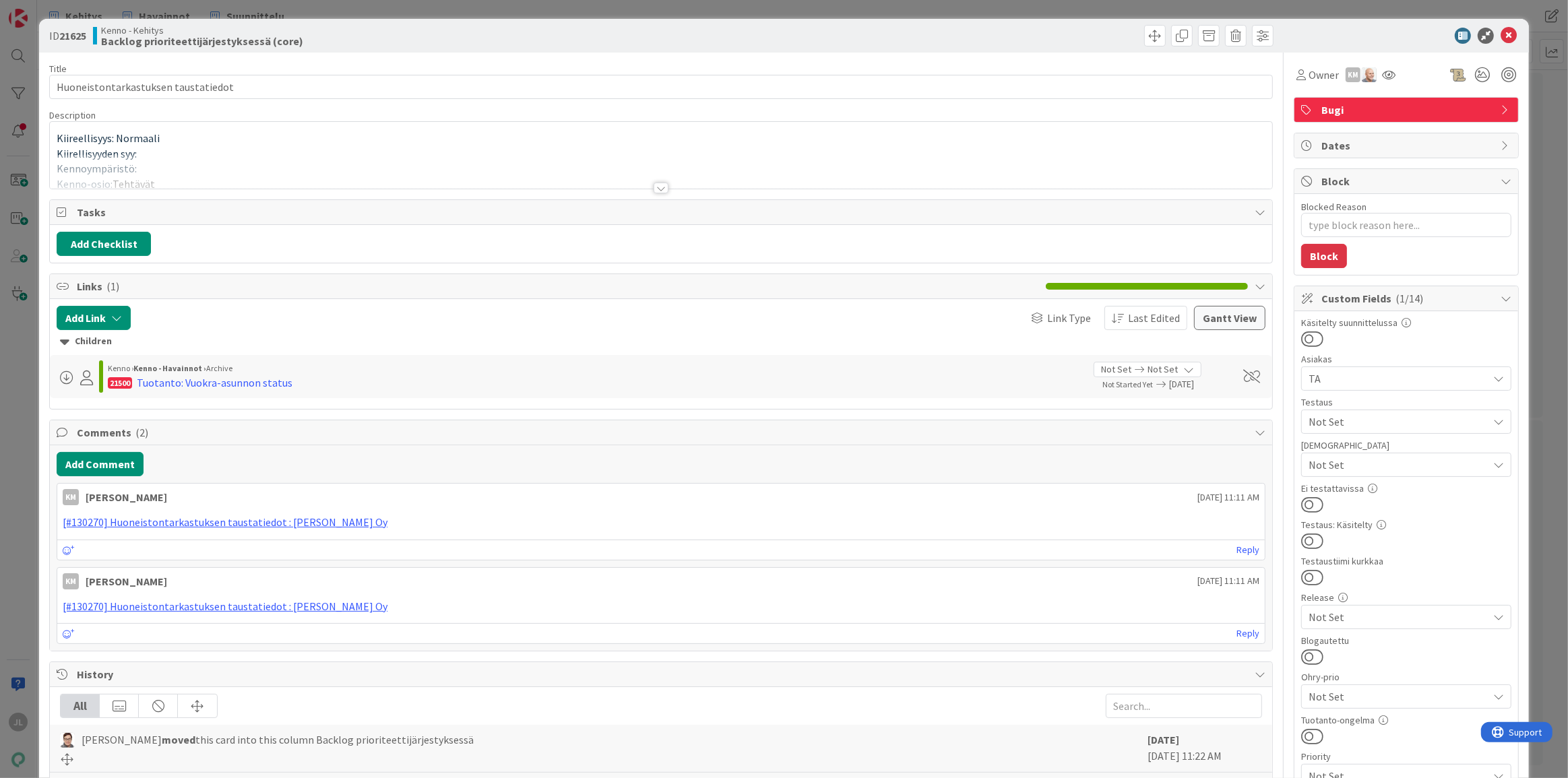
type textarea "x"
click at [560, 128] on div "Kiireellisyys: Normaali Kiirellisyyden syy: Kennoympäristö: [PERSON_NAME]: Teht…" at bounding box center [661, 158] width 1222 height 60
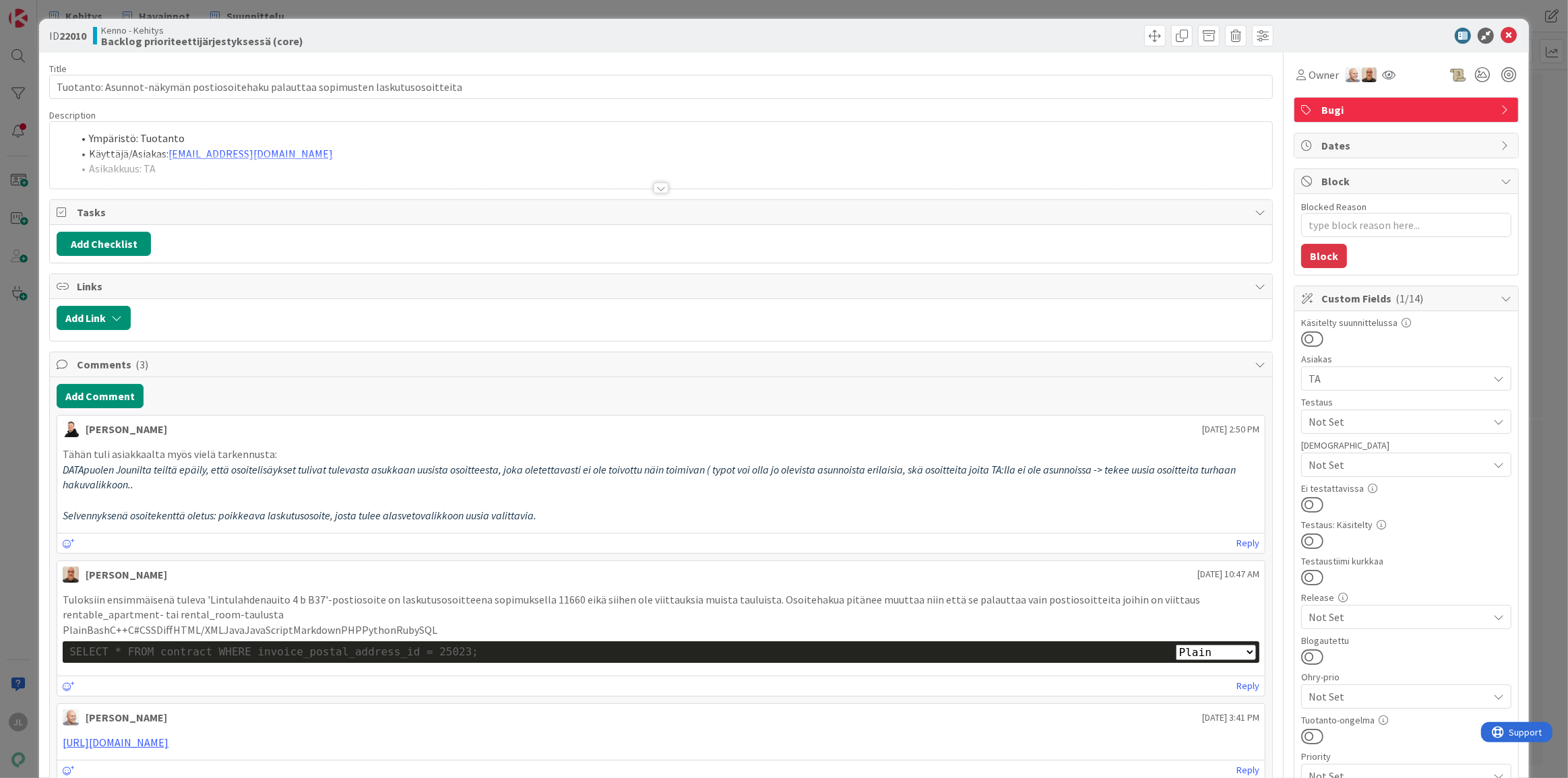
click at [490, 134] on li "Ympäristö: Tuotanto" at bounding box center [669, 138] width 1193 height 16
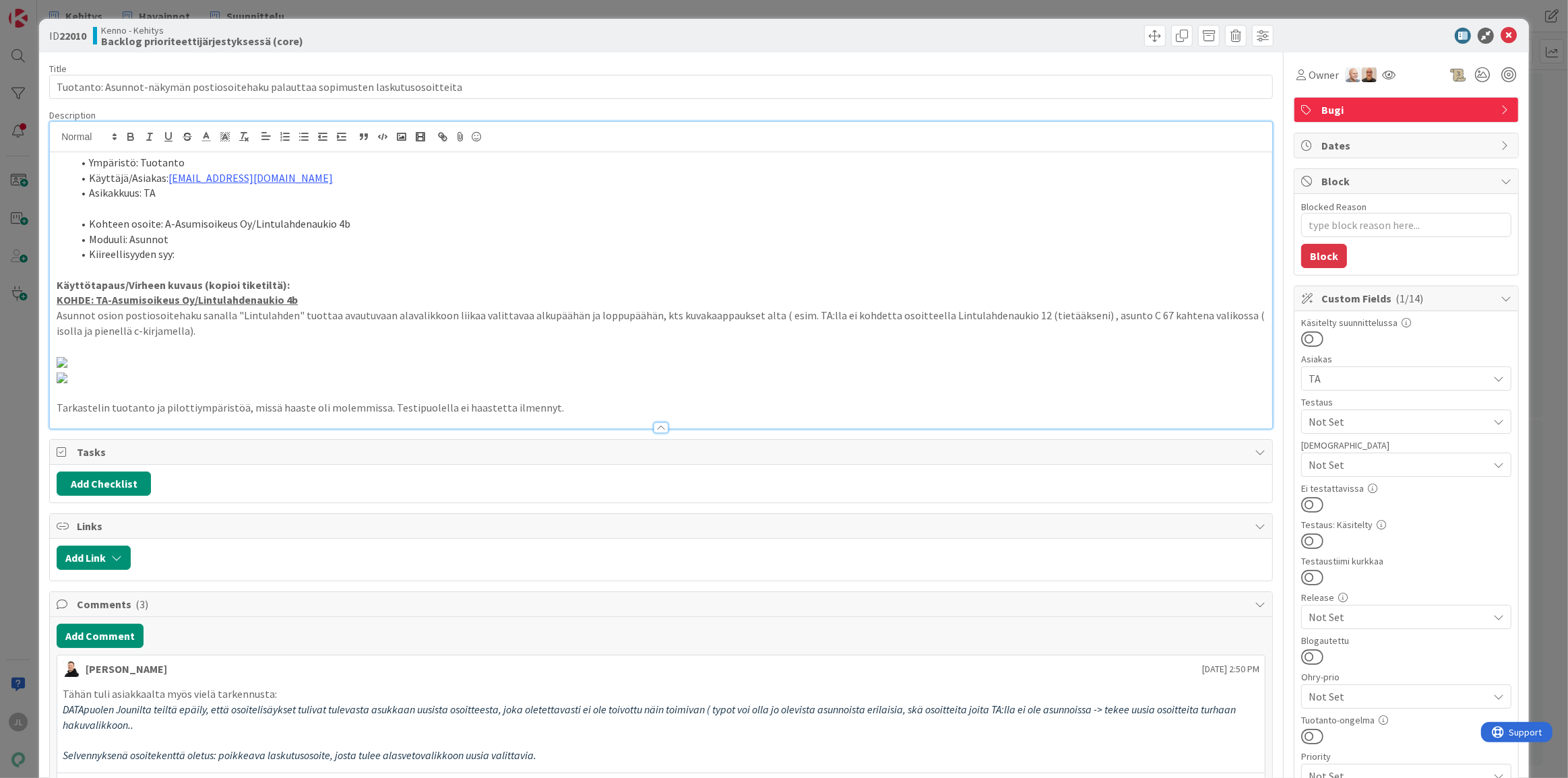
type textarea "x"
